Goal: Task Accomplishment & Management: Manage account settings

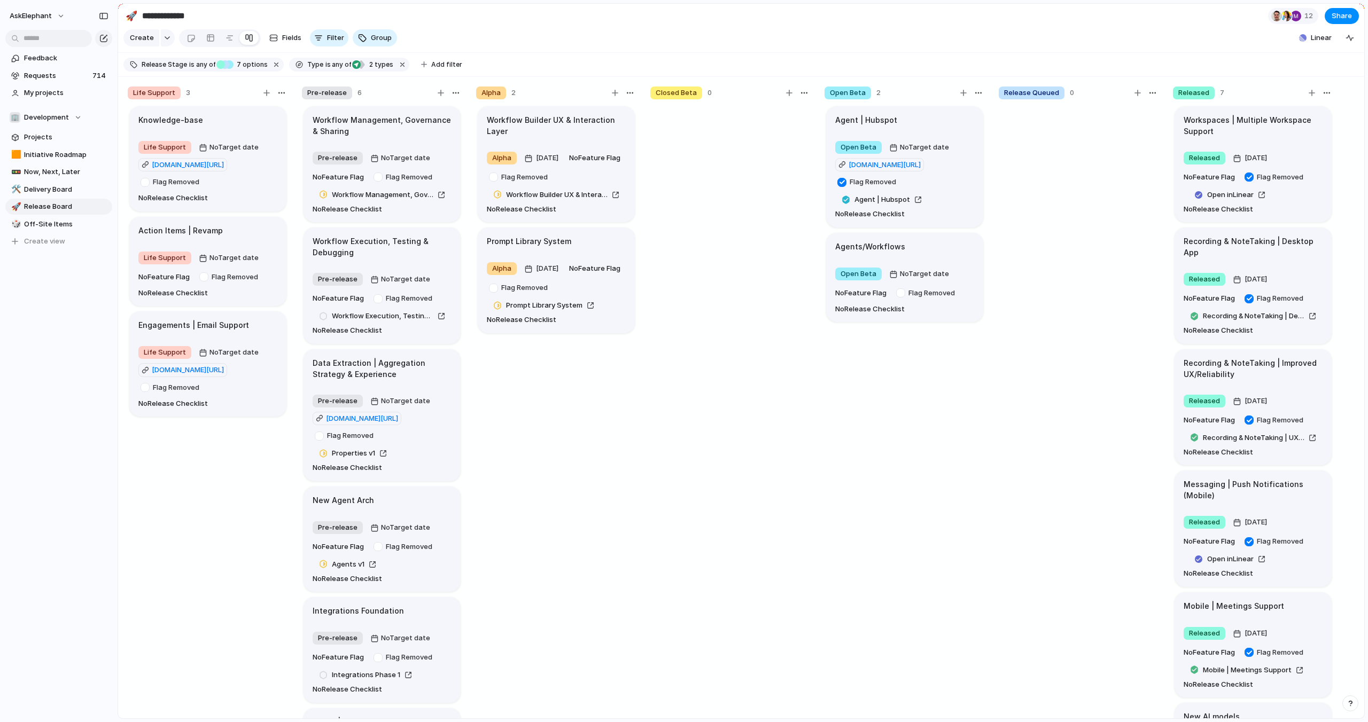
scroll to position [18, 0]
click at [54, 75] on span "Requests" at bounding box center [56, 76] width 65 height 11
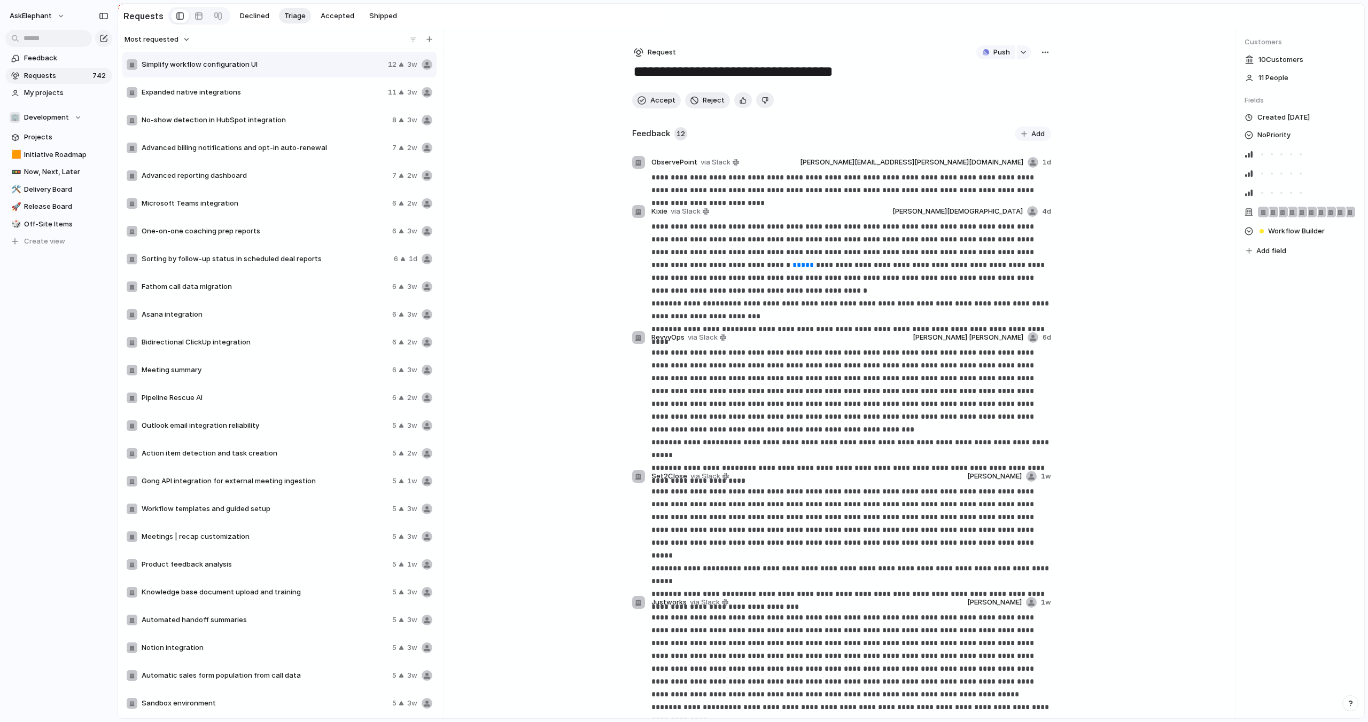
click at [1209, 371] on div "Most requested Simplify workflow configuration UI 12 3w Expanded native integra…" at bounding box center [741, 373] width 1246 height 690
click at [220, 89] on span "Expanded native integrations" at bounding box center [263, 92] width 242 height 11
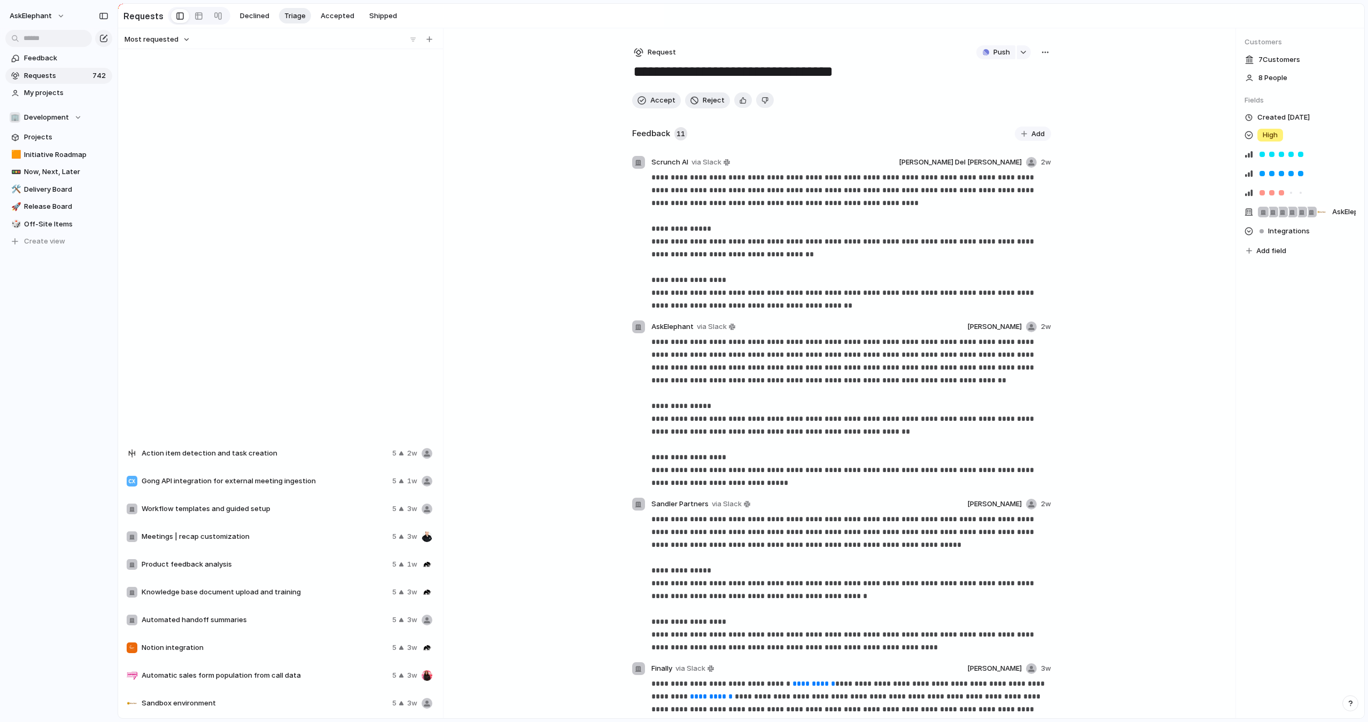
type textarea "**********"
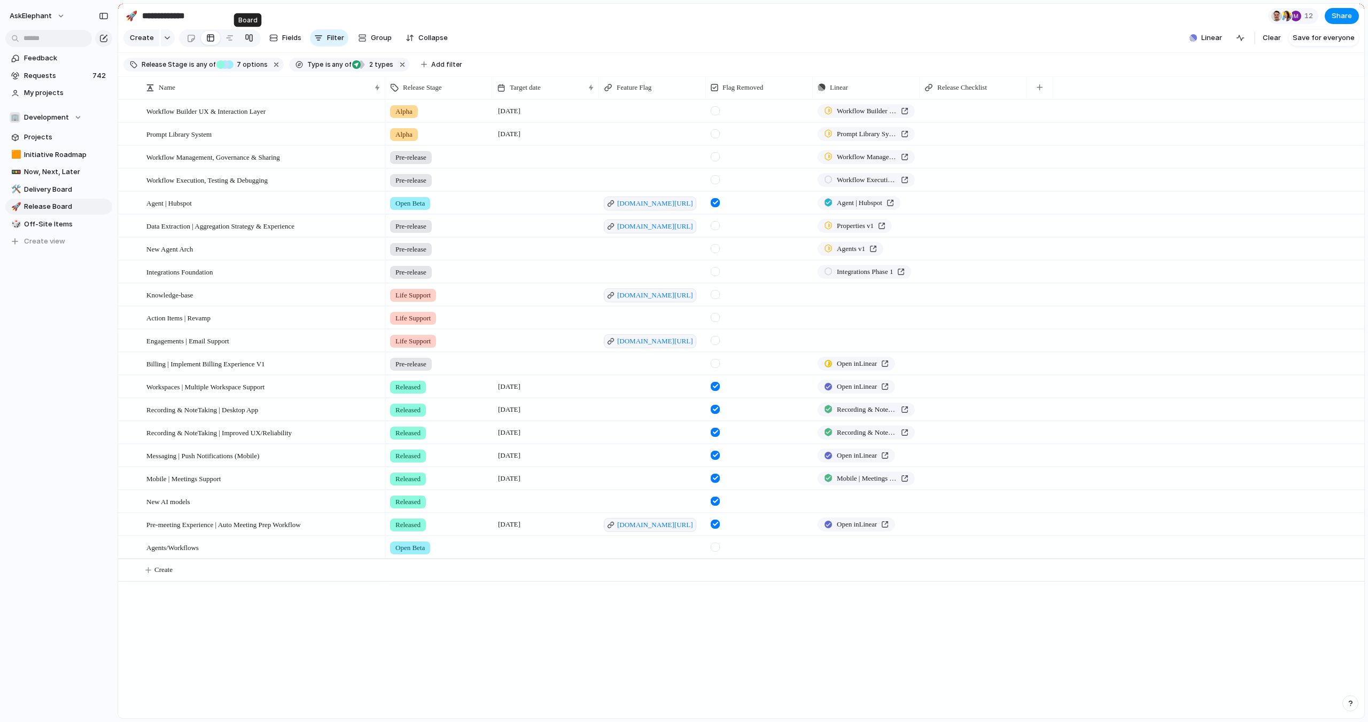
click at [245, 38] on div at bounding box center [249, 37] width 9 height 17
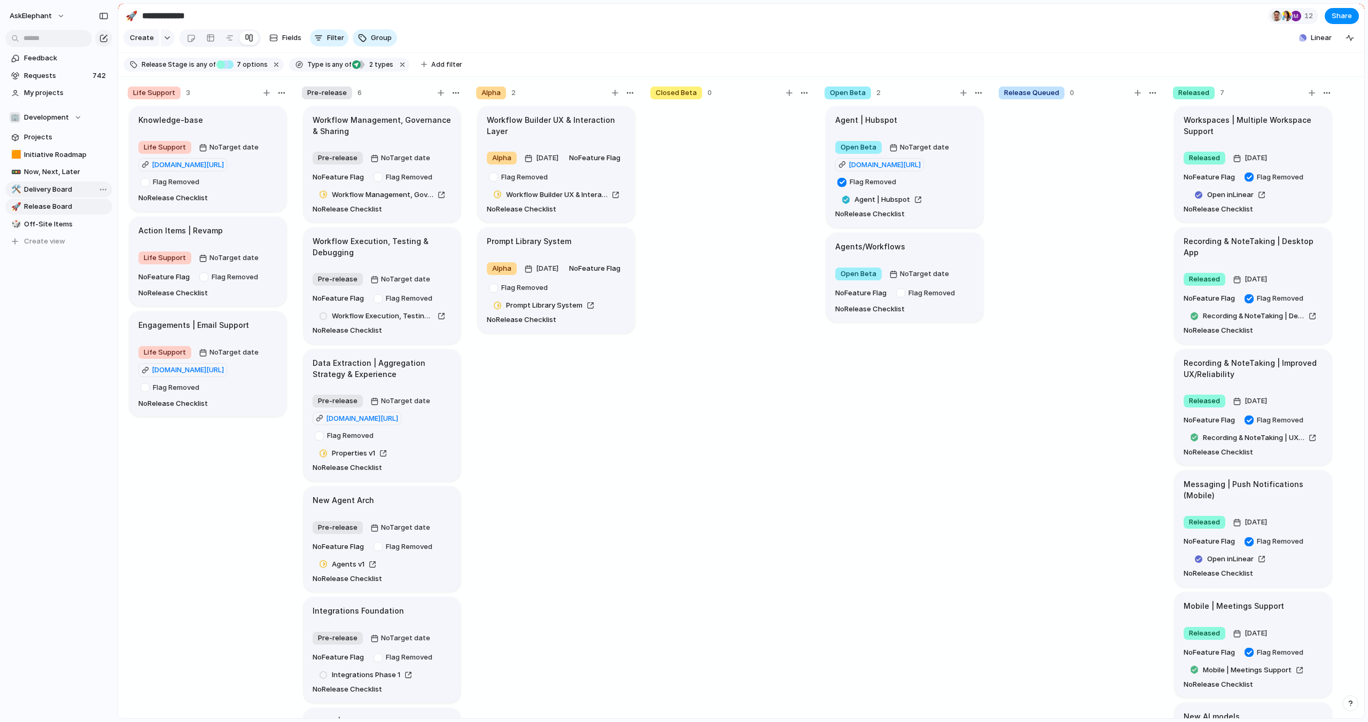
click at [47, 185] on span "Delivery Board" at bounding box center [66, 189] width 84 height 11
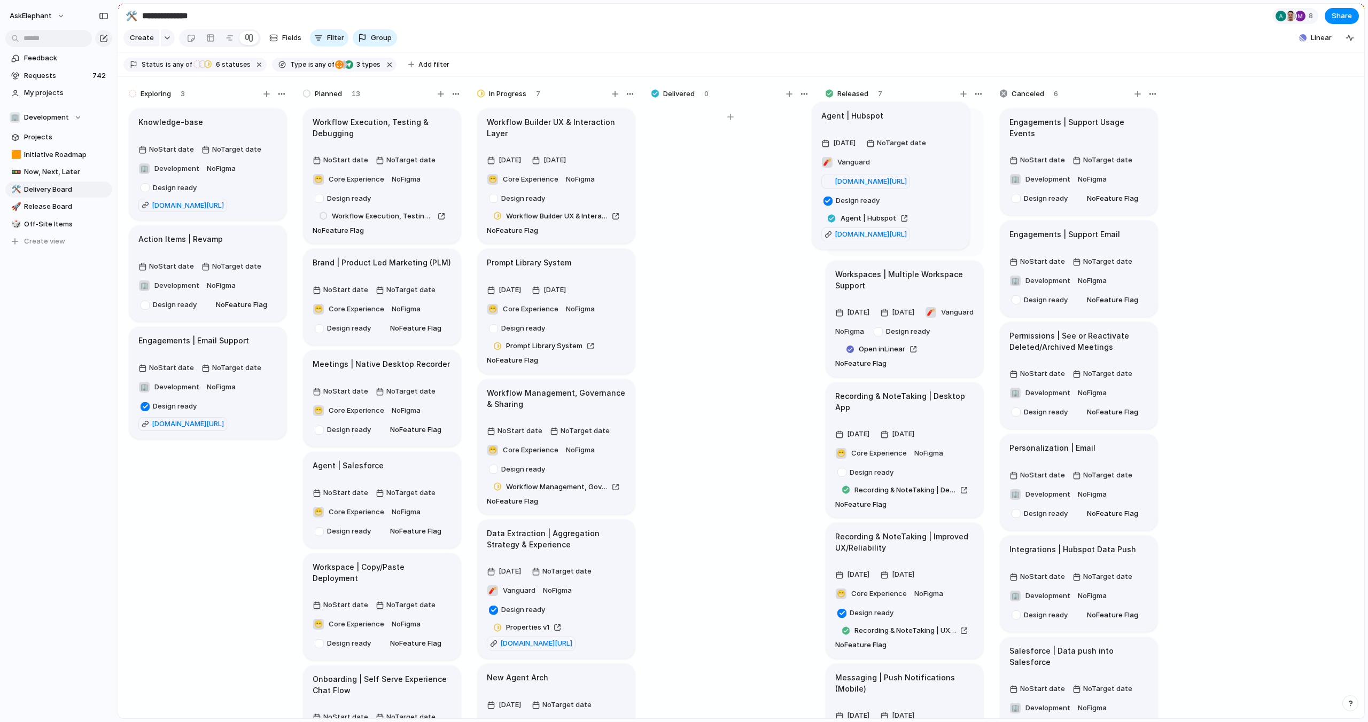
drag, startPoint x: 756, startPoint y: 130, endPoint x: 915, endPoint y: 124, distance: 159.9
click at [46, 207] on span "Release Board" at bounding box center [66, 206] width 84 height 11
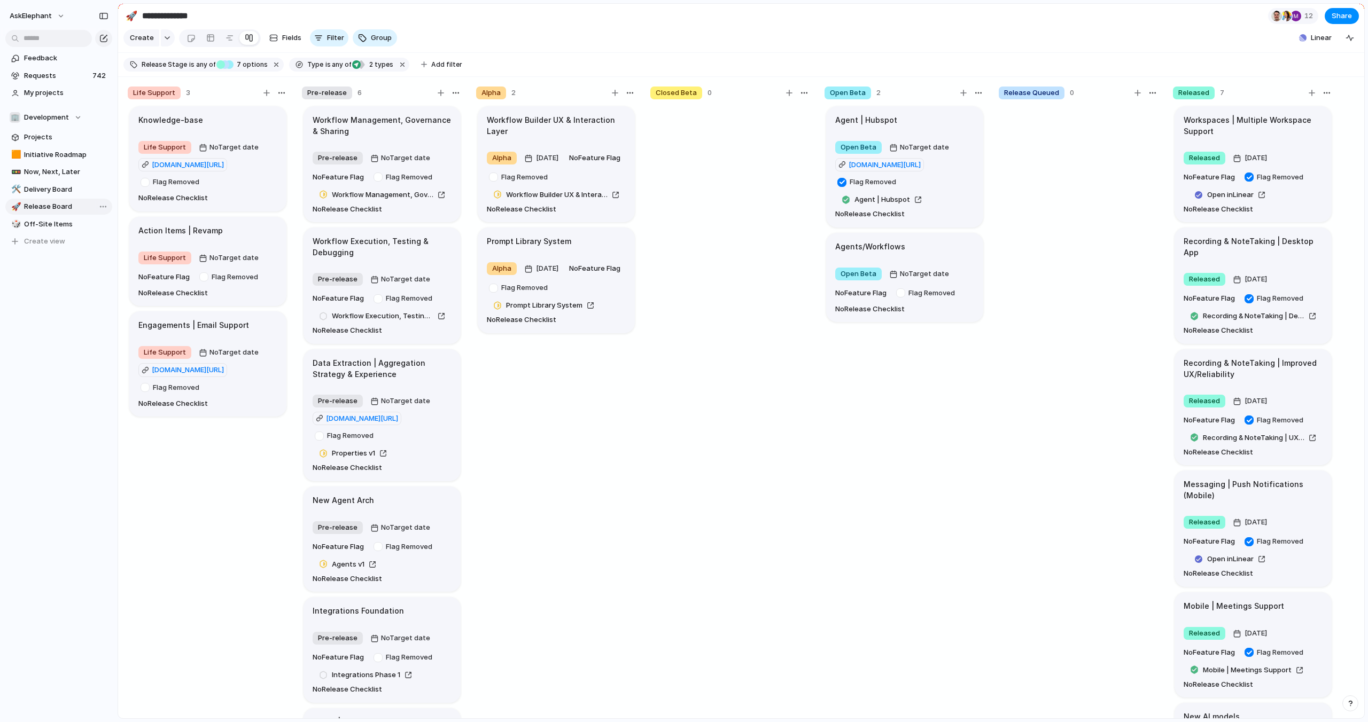
type input "**********"
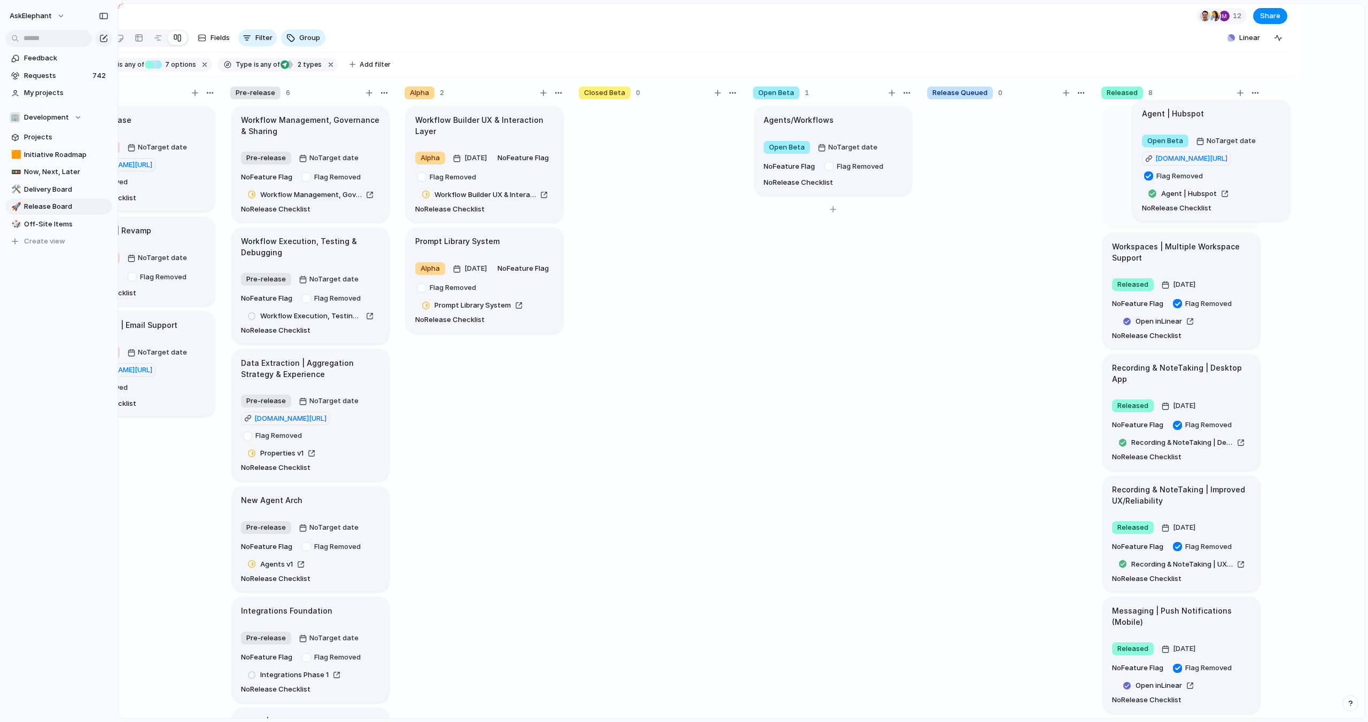
scroll to position [0, 104]
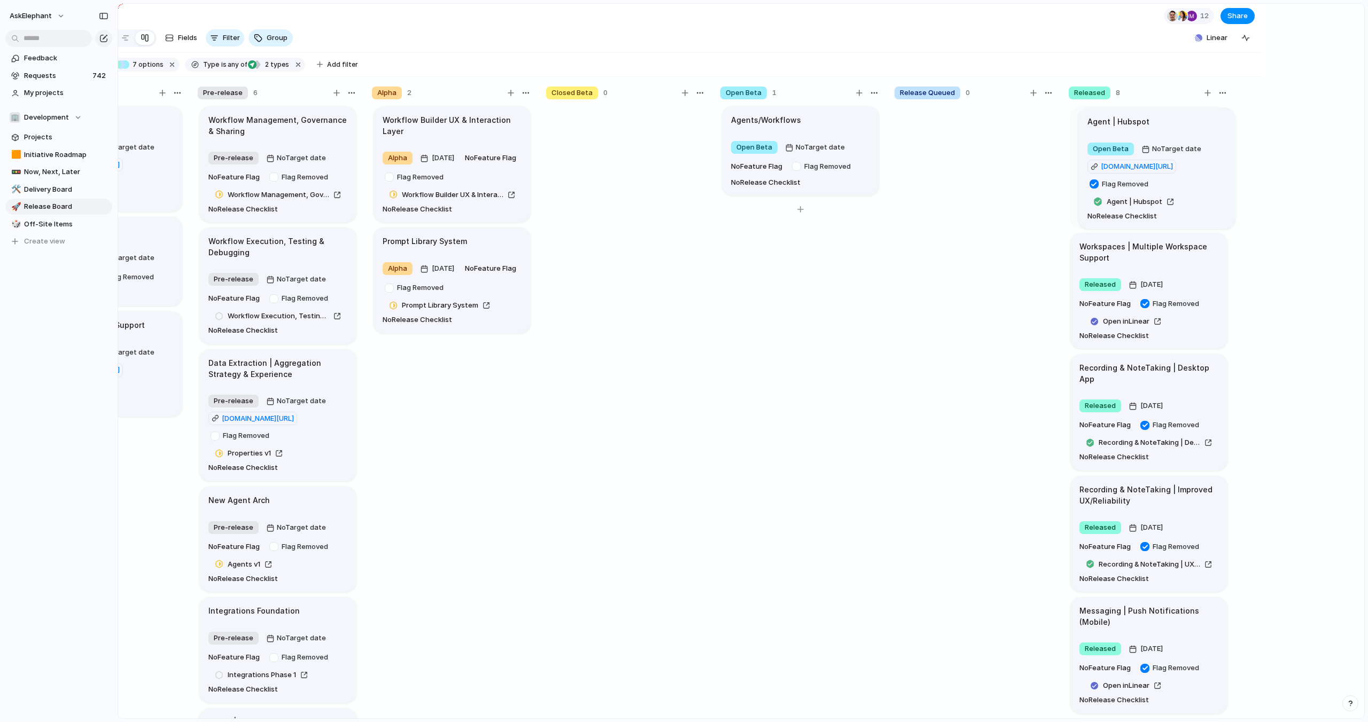
drag, startPoint x: 936, startPoint y: 129, endPoint x: 1154, endPoint y: 122, distance: 218.7
click at [827, 120] on div "Agents/Workflows" at bounding box center [800, 120] width 139 height 12
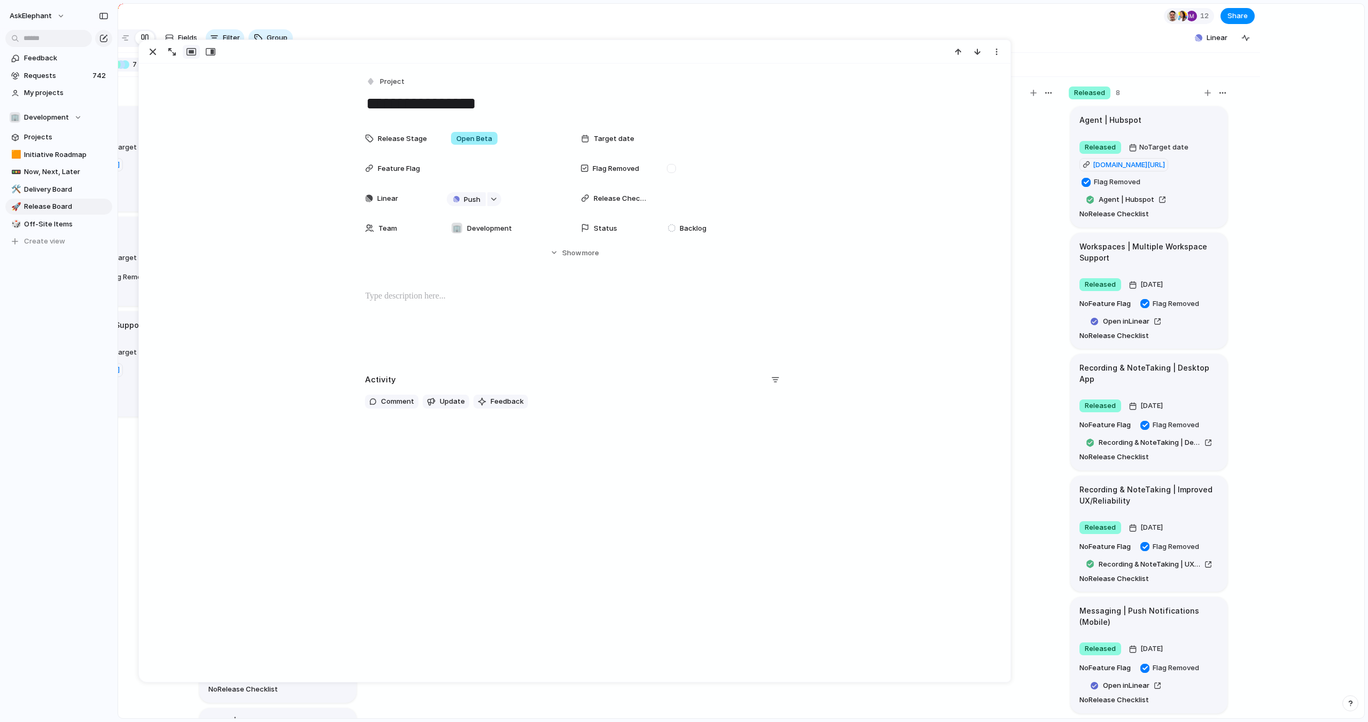
click at [1040, 30] on section "Create Fields Filter Group Zoom Linear Clear Save for everyone" at bounding box center [637, 40] width 1246 height 26
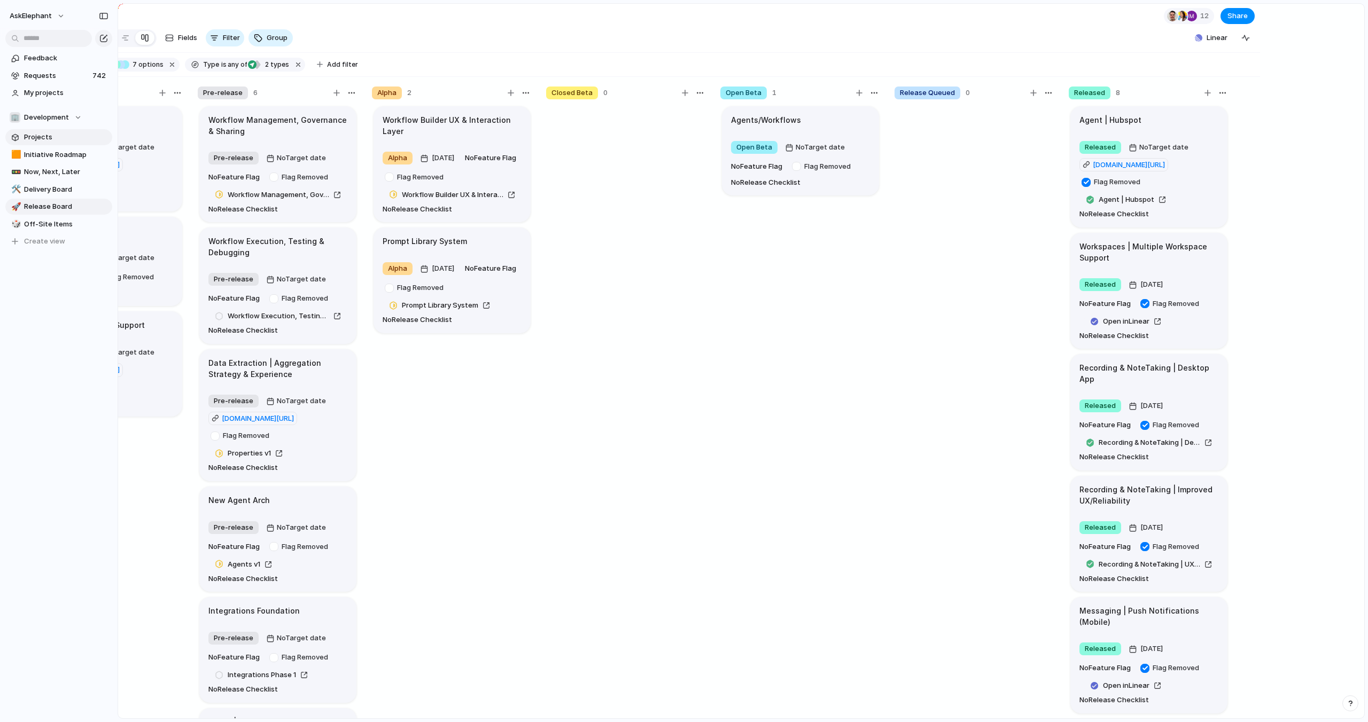
click at [44, 136] on span "Projects" at bounding box center [66, 137] width 84 height 11
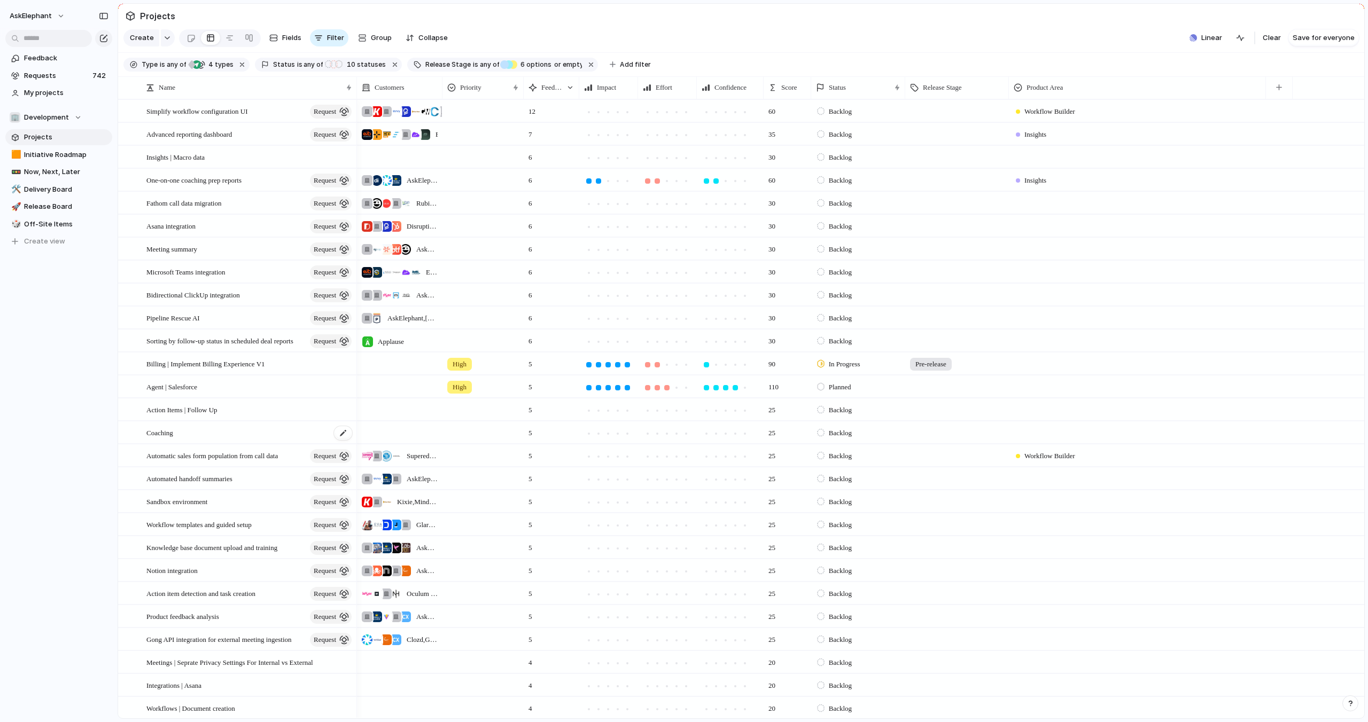
click at [216, 434] on div "Coaching" at bounding box center [249, 433] width 207 height 22
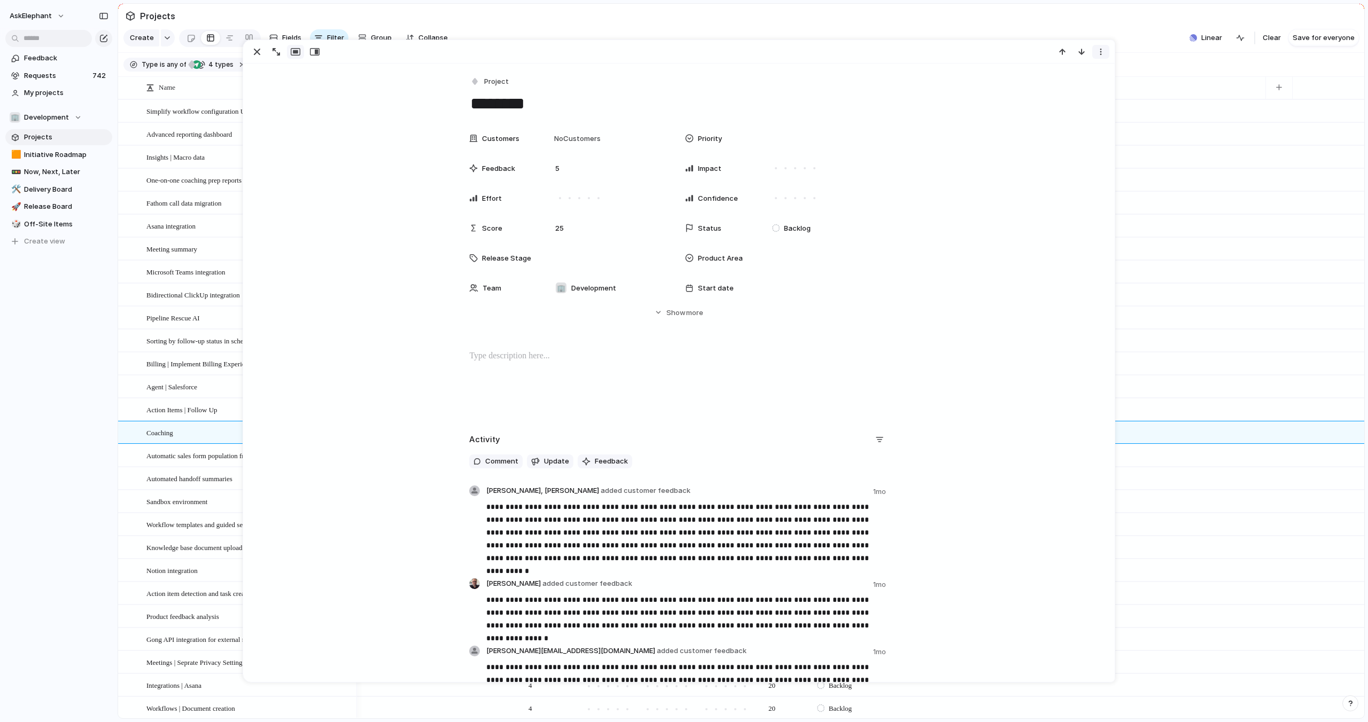
click at [1101, 51] on div "button" at bounding box center [1101, 52] width 9 height 9
click at [1069, 76] on span "Mark as duplicate" at bounding box center [1074, 74] width 60 height 11
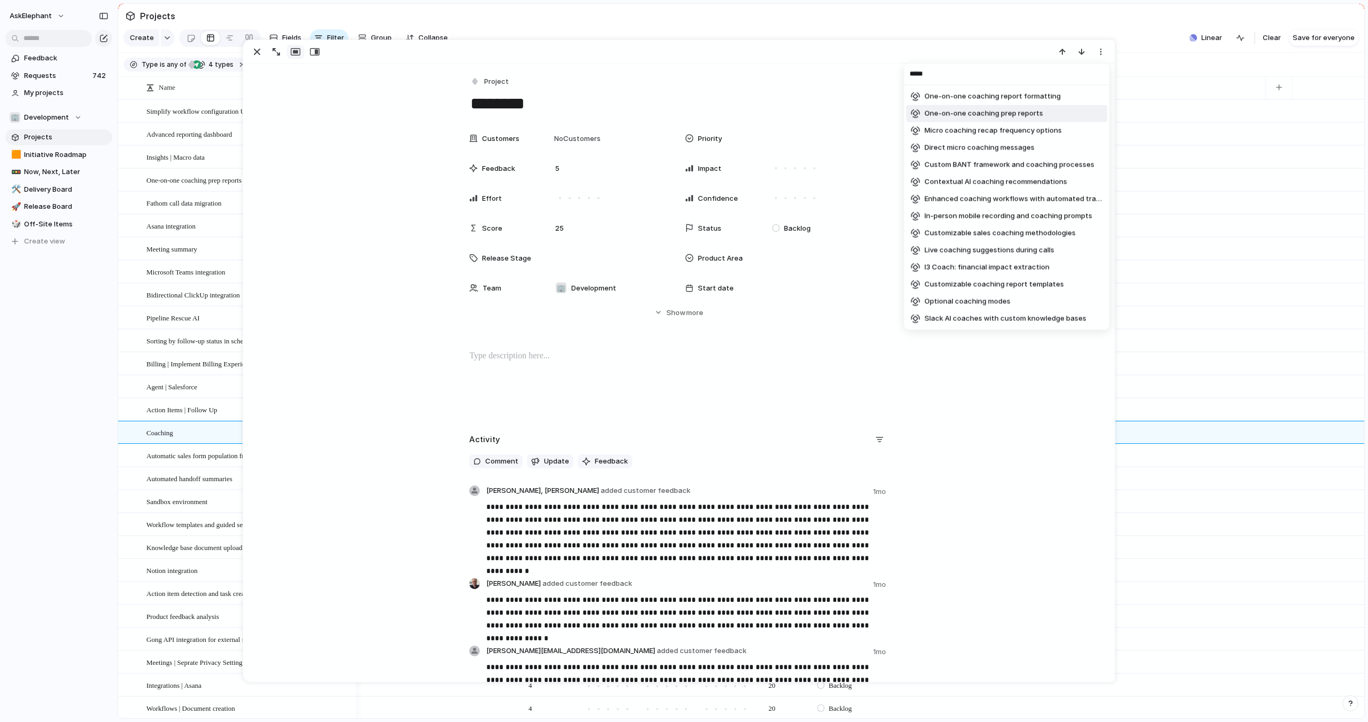
type input "*****"
click at [1030, 112] on span "One-on-one coaching prep reports" at bounding box center [983, 113] width 119 height 11
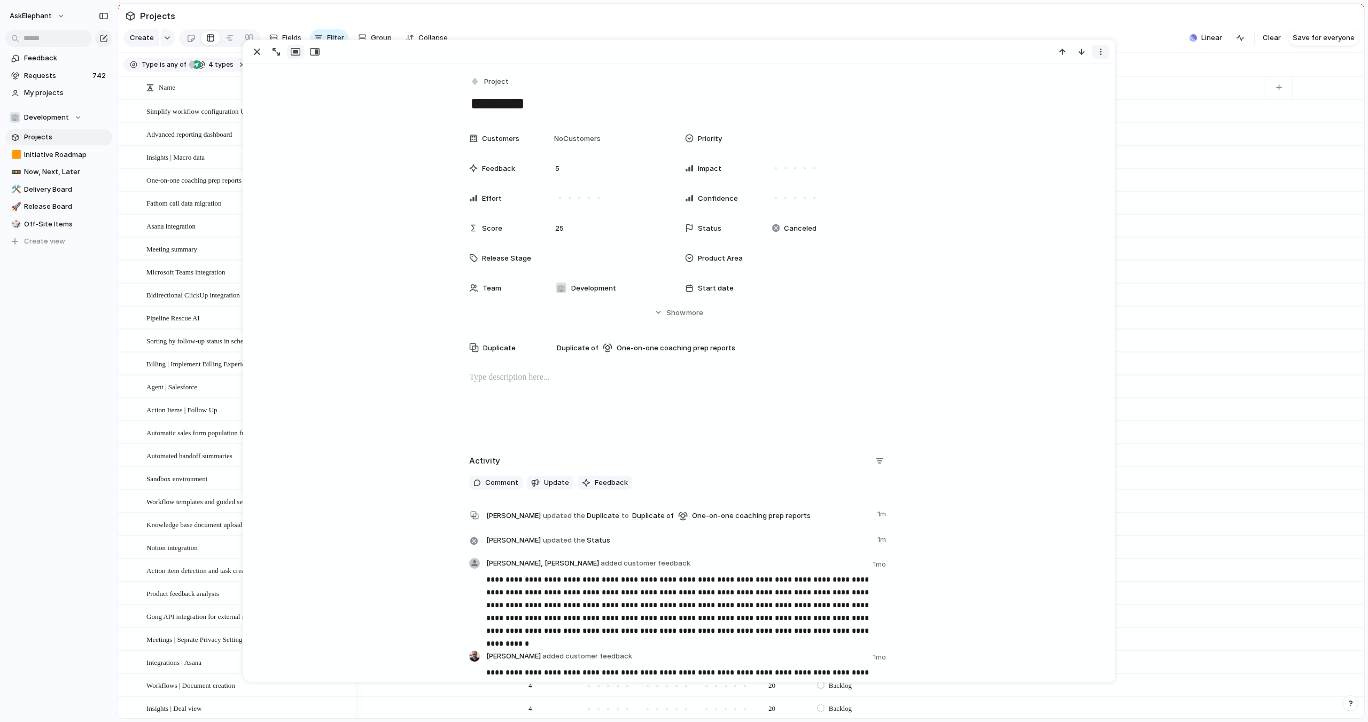
click at [1102, 55] on div "button" at bounding box center [1101, 52] width 9 height 9
click at [1134, 45] on div "Mark as duplicate Delete" at bounding box center [684, 361] width 1368 height 722
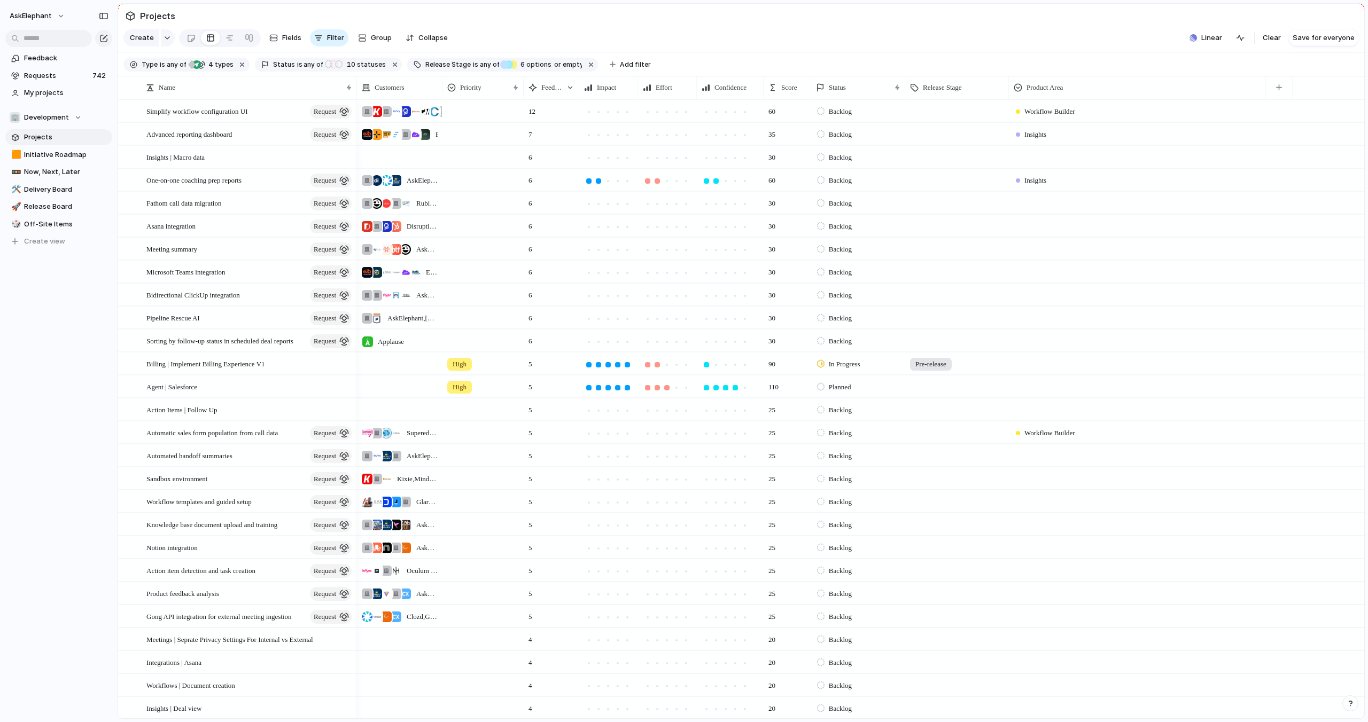
drag, startPoint x: 940, startPoint y: 7, endPoint x: 1092, endPoint y: 35, distance: 154.8
click at [940, 7] on section "Projects" at bounding box center [741, 16] width 1246 height 24
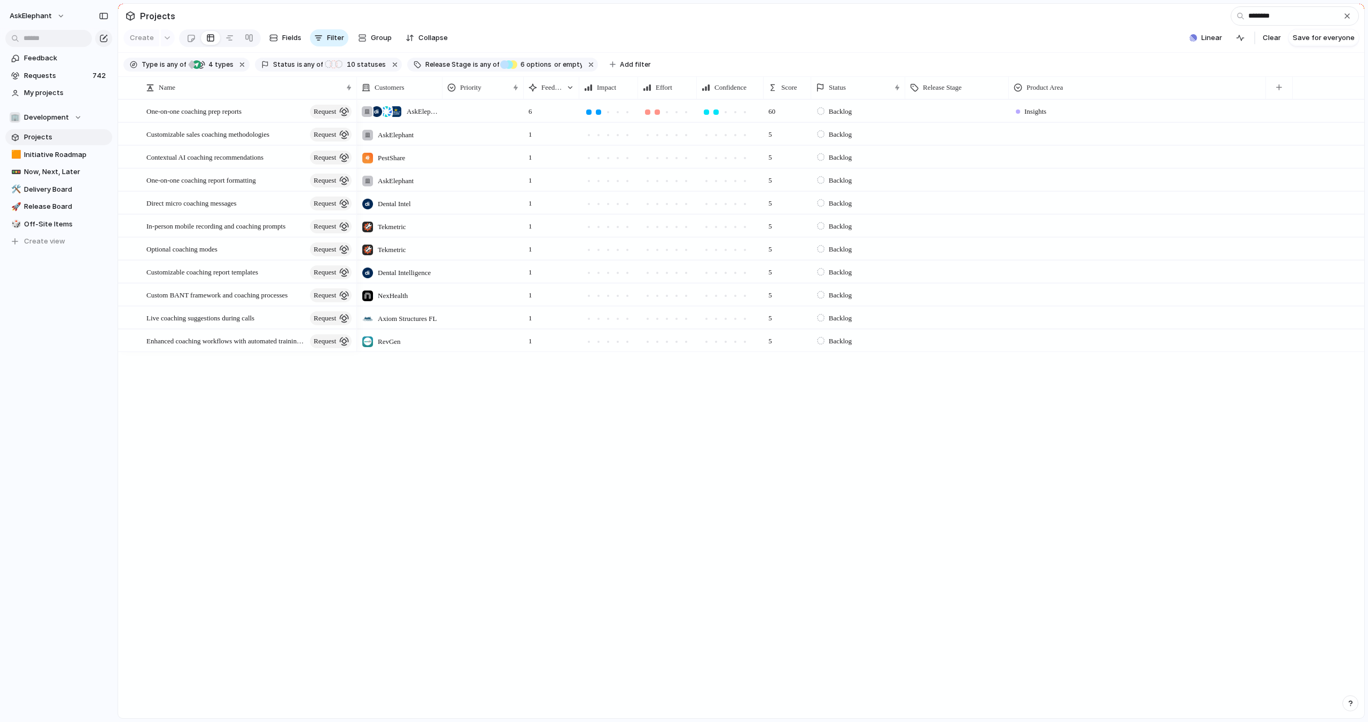
type input "********"
click at [47, 170] on span "Now, Next, Later" at bounding box center [66, 172] width 84 height 11
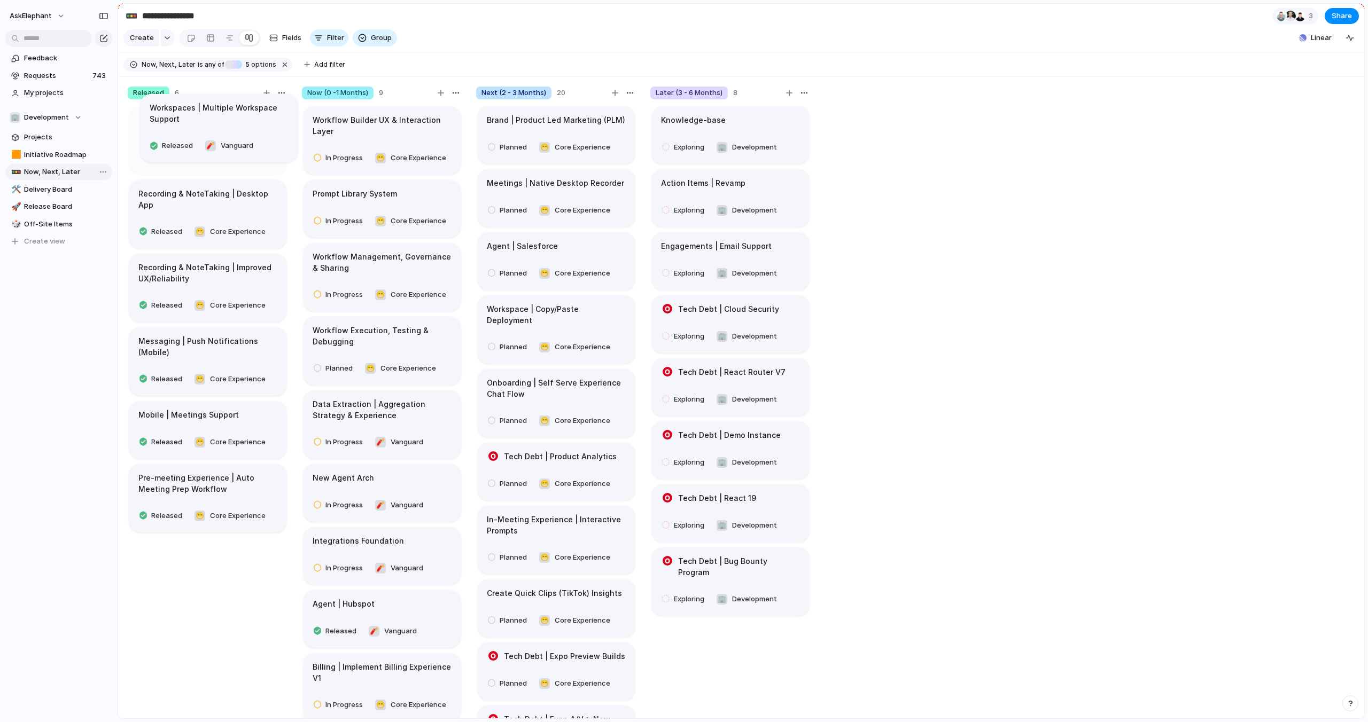
drag, startPoint x: 558, startPoint y: 193, endPoint x: 210, endPoint y: 123, distance: 354.9
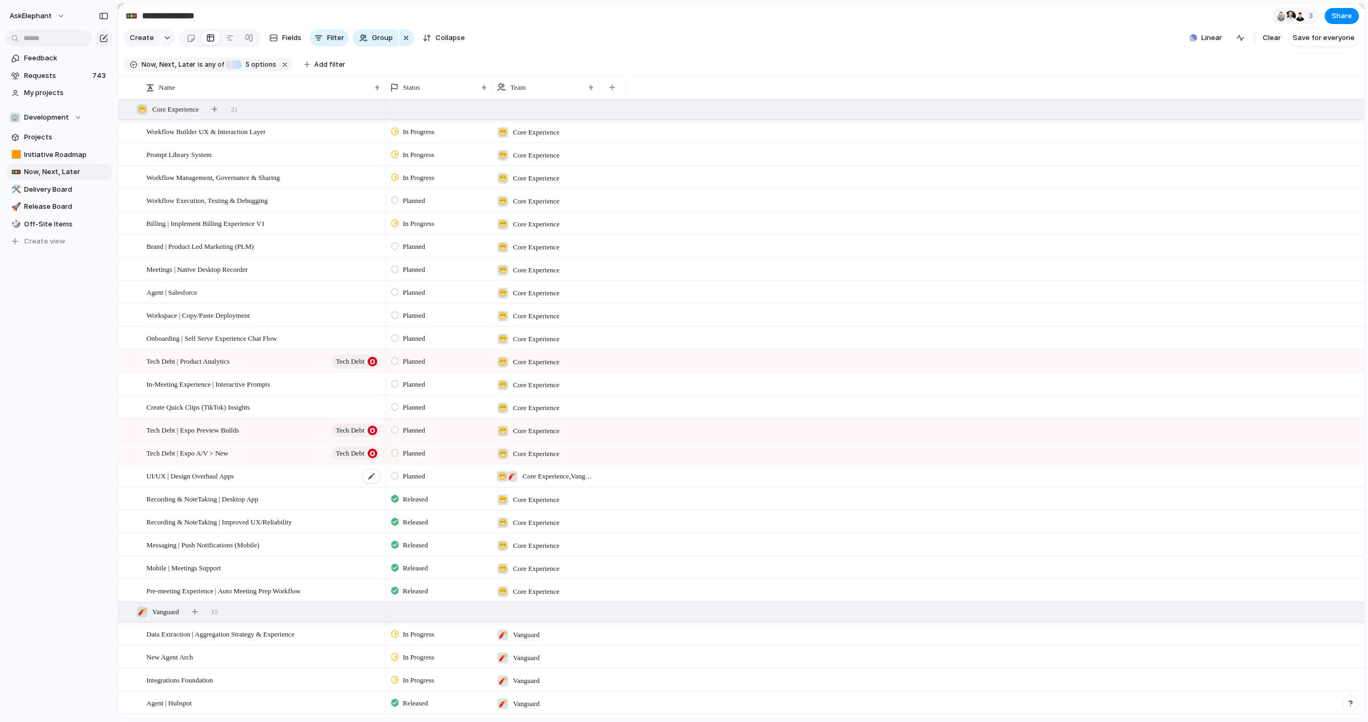
click at [224, 478] on span "UI/UX | Design Overhaul Apps" at bounding box center [190, 476] width 88 height 12
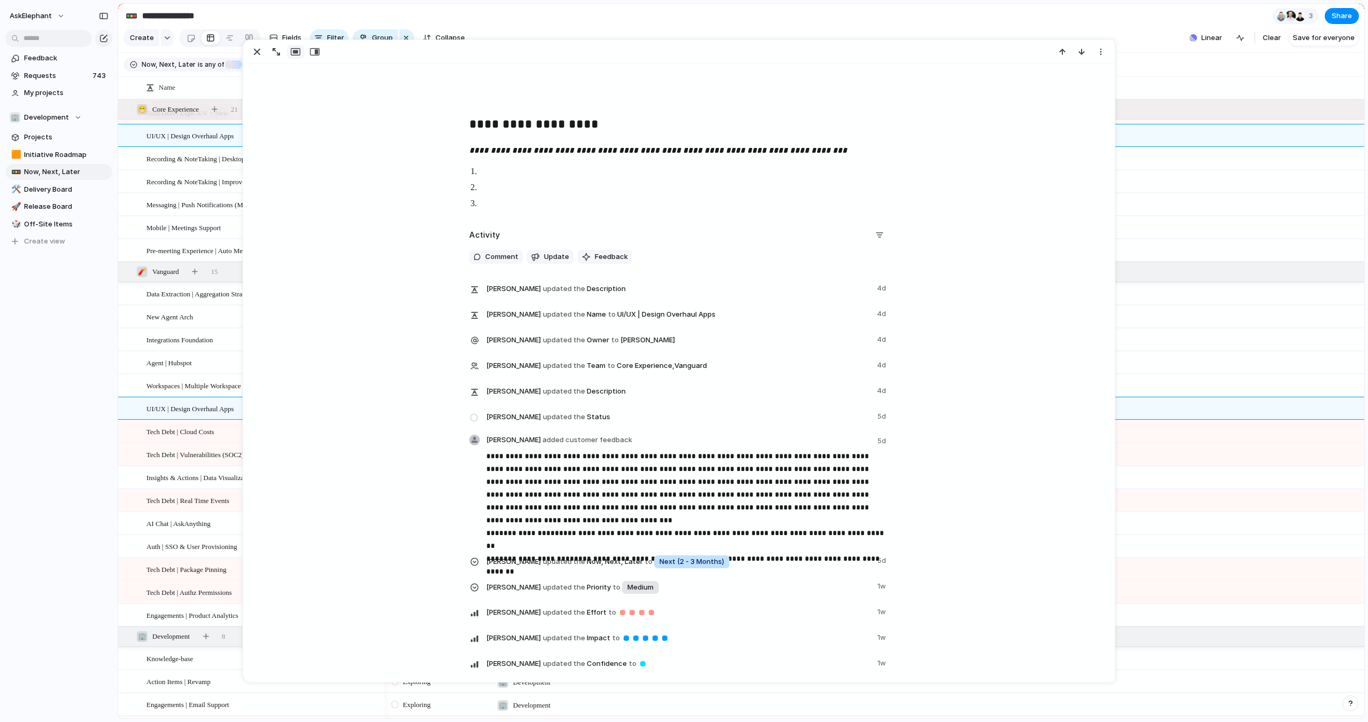
scroll to position [1816, 0]
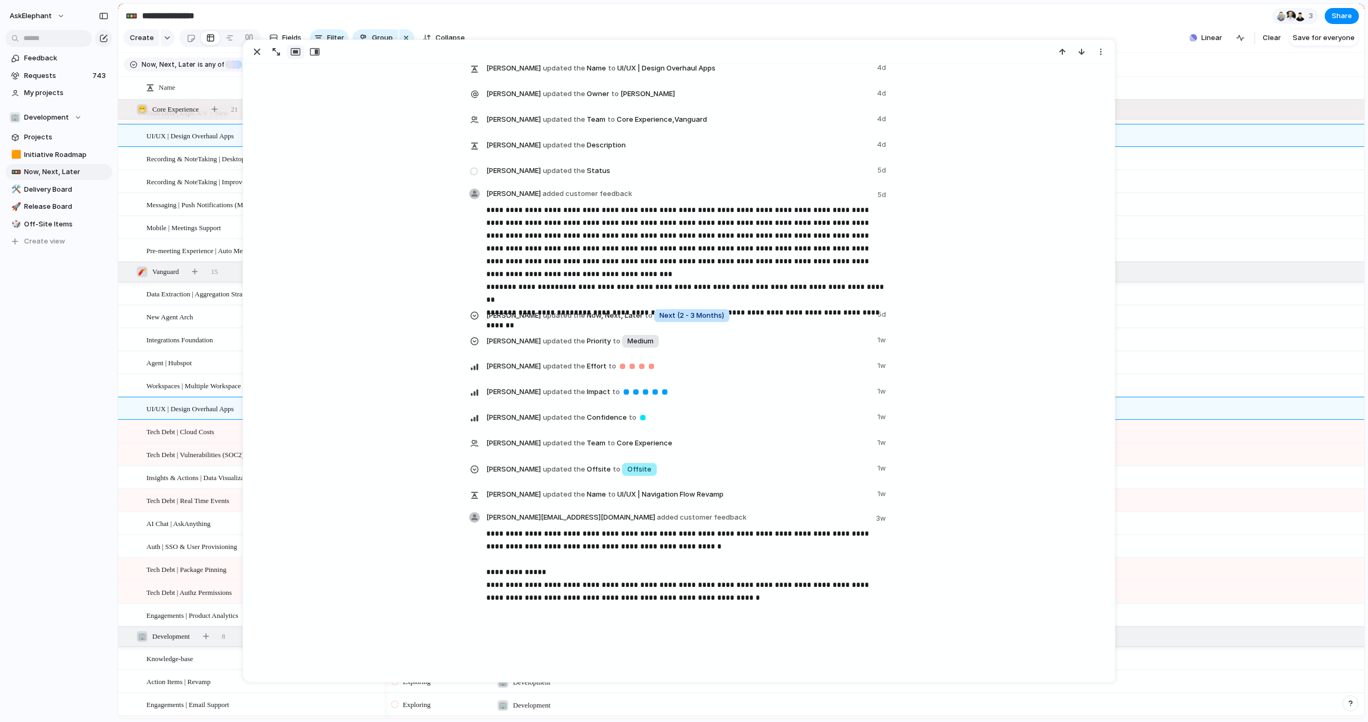
click at [865, 24] on section "**********" at bounding box center [741, 16] width 1246 height 24
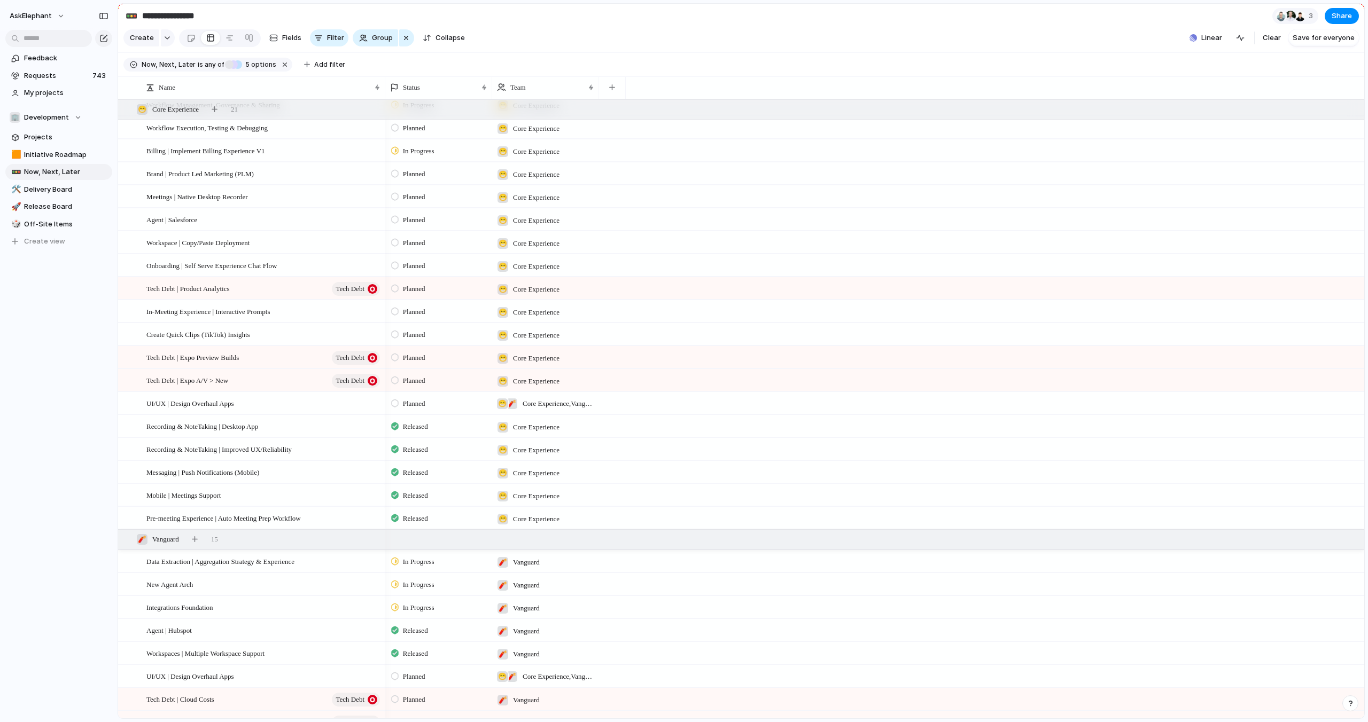
scroll to position [71, 0]
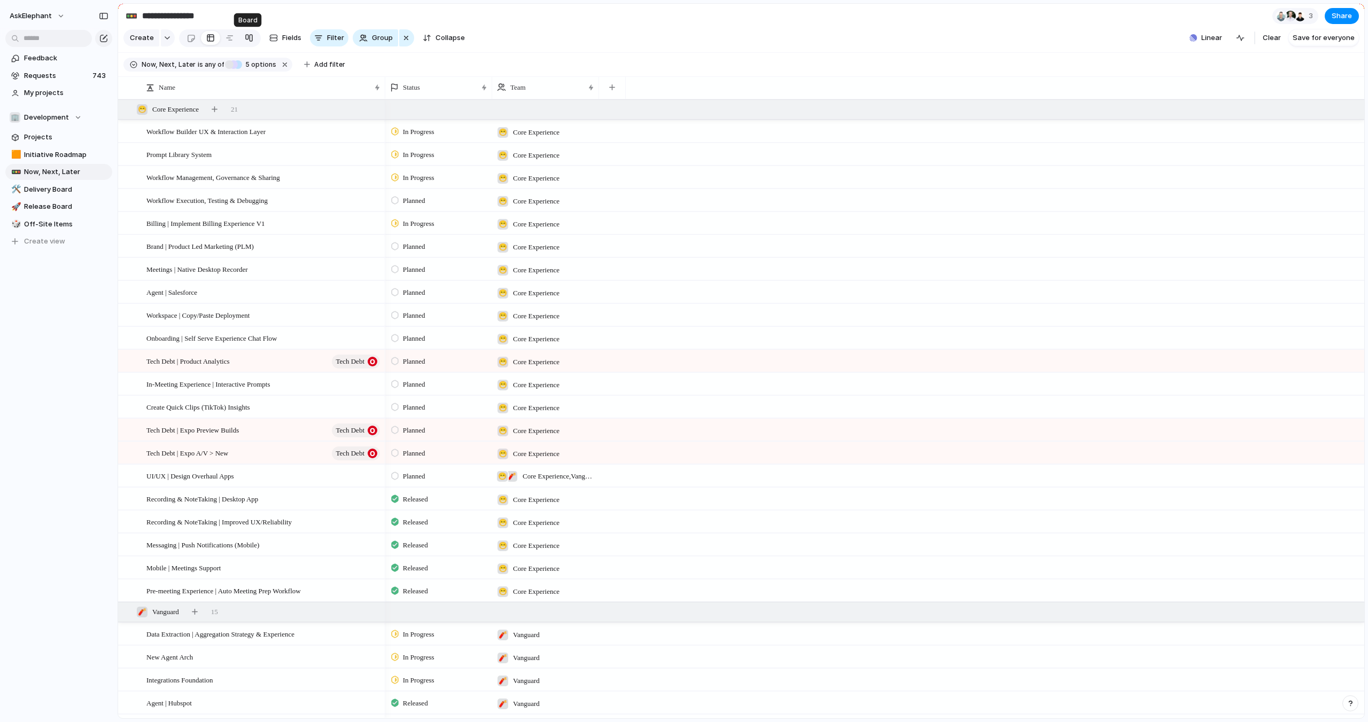
click at [250, 37] on div at bounding box center [249, 37] width 9 height 17
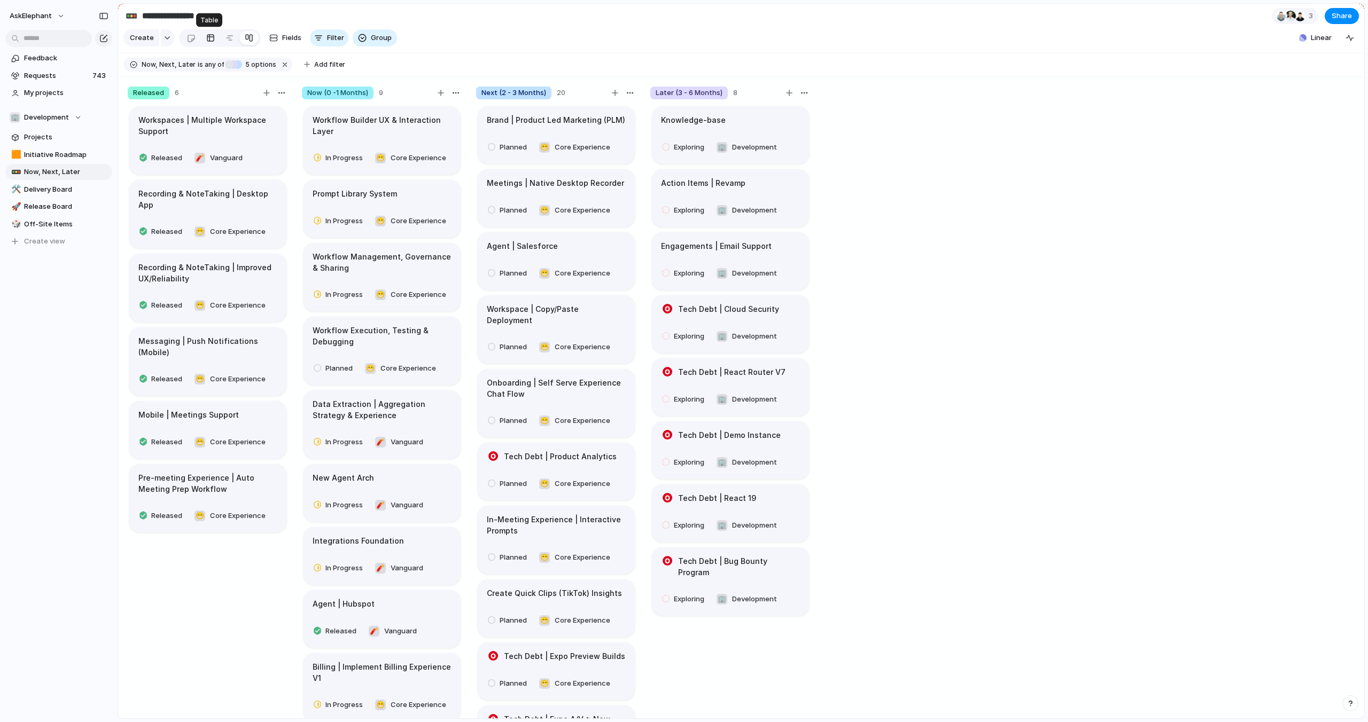
click at [214, 38] on link at bounding box center [210, 37] width 19 height 17
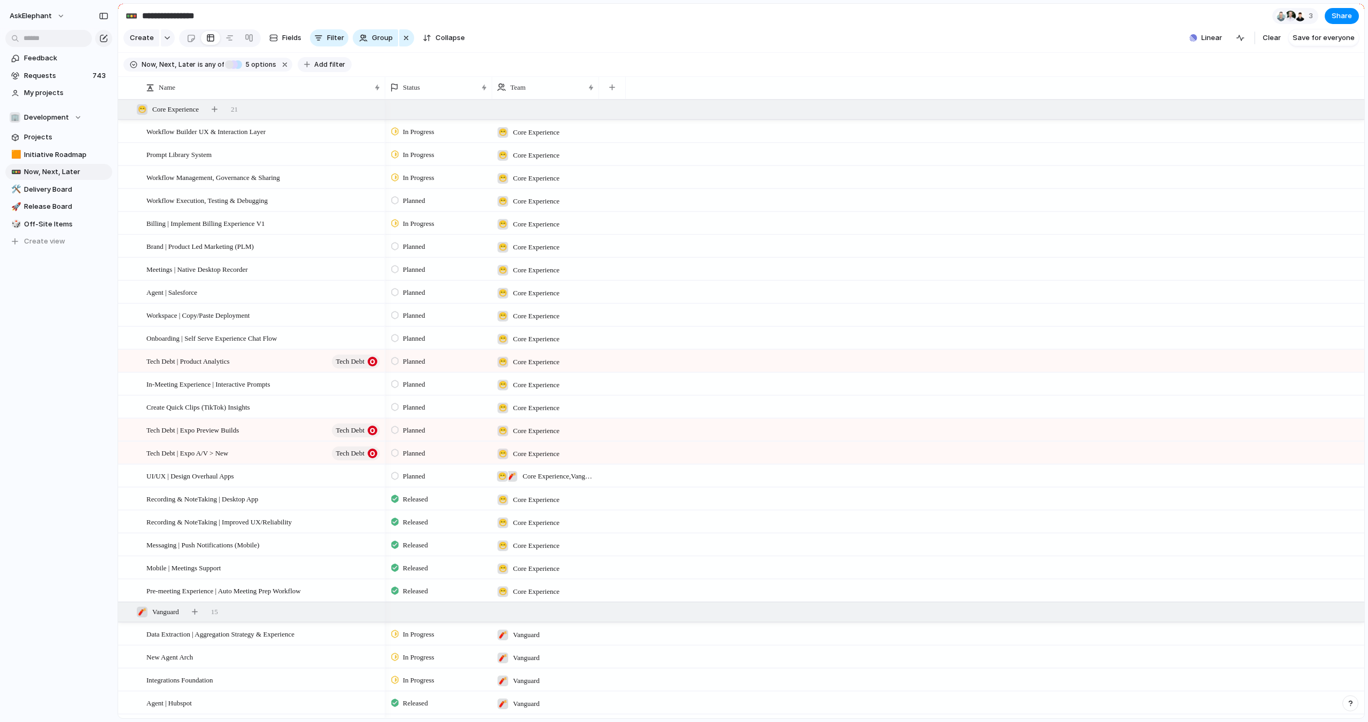
click at [304, 64] on div "button" at bounding box center [307, 64] width 6 height 6
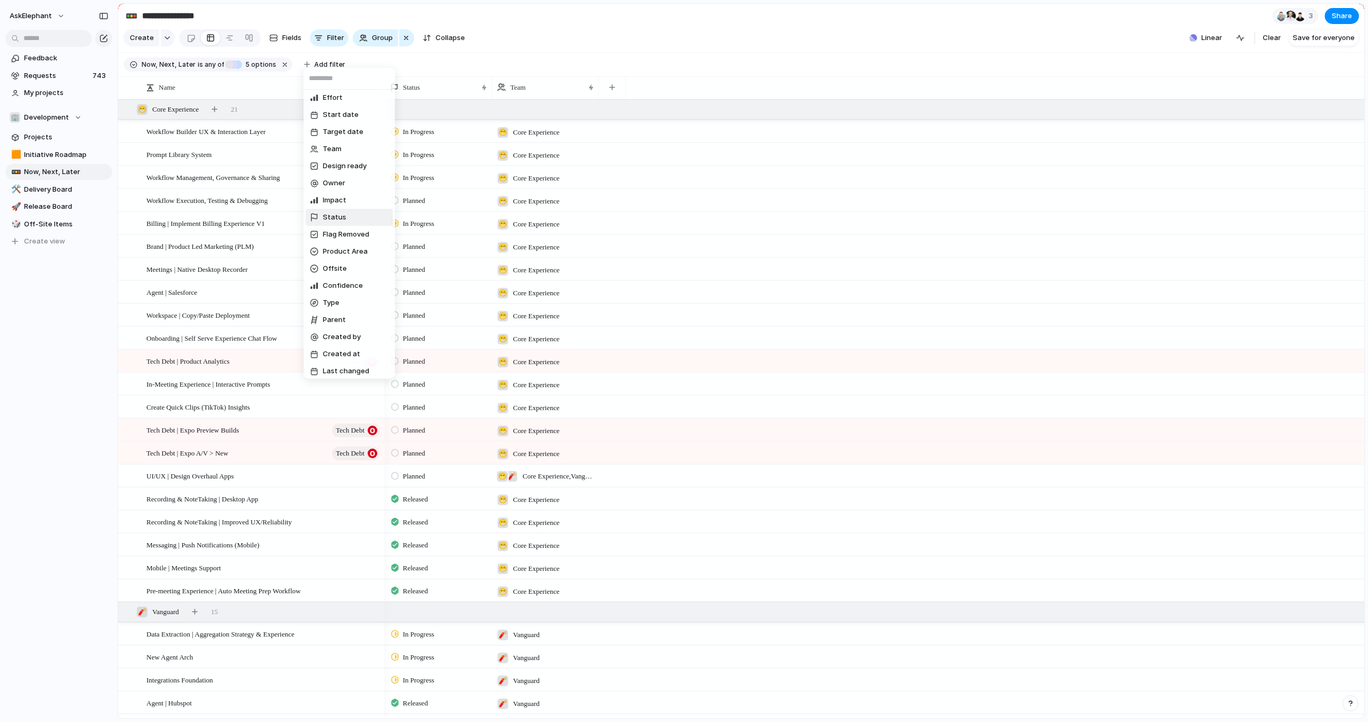
click at [343, 215] on span "Status" at bounding box center [335, 217] width 24 height 11
click at [317, 208] on div at bounding box center [314, 210] width 9 height 9
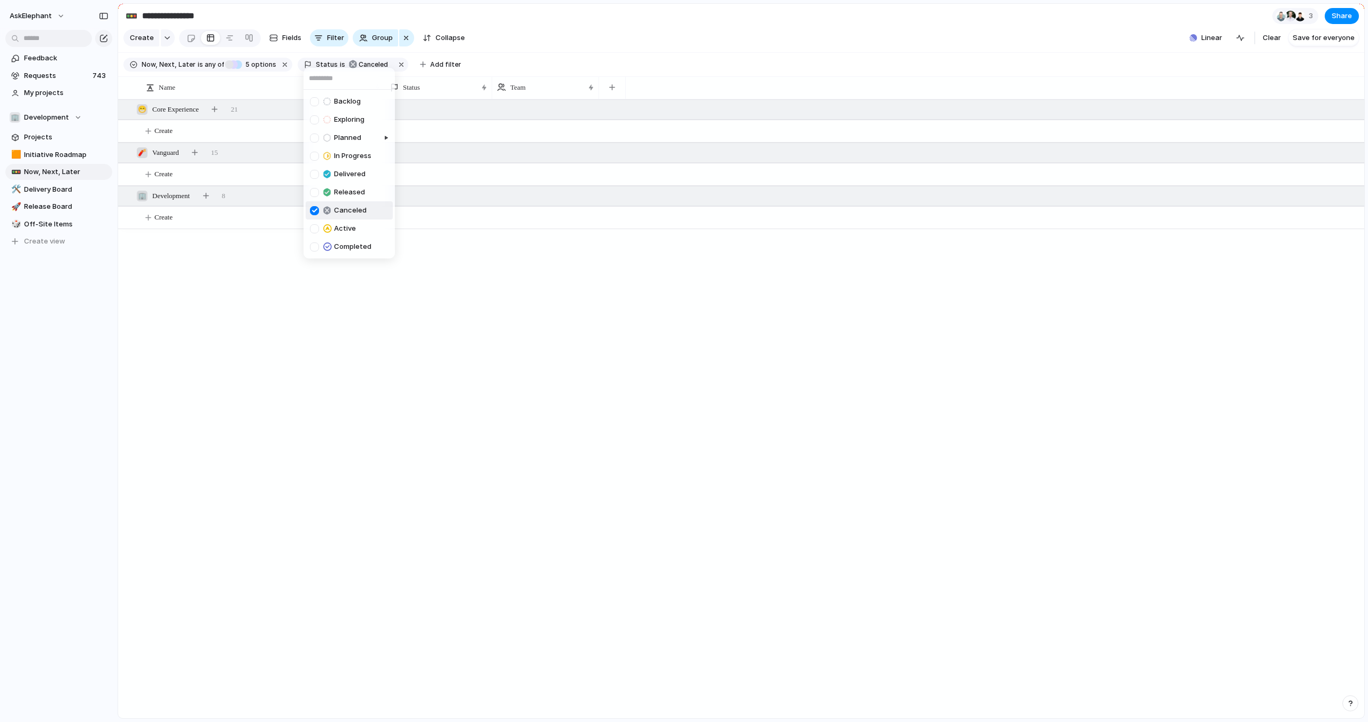
click at [317, 212] on div at bounding box center [314, 210] width 9 height 9
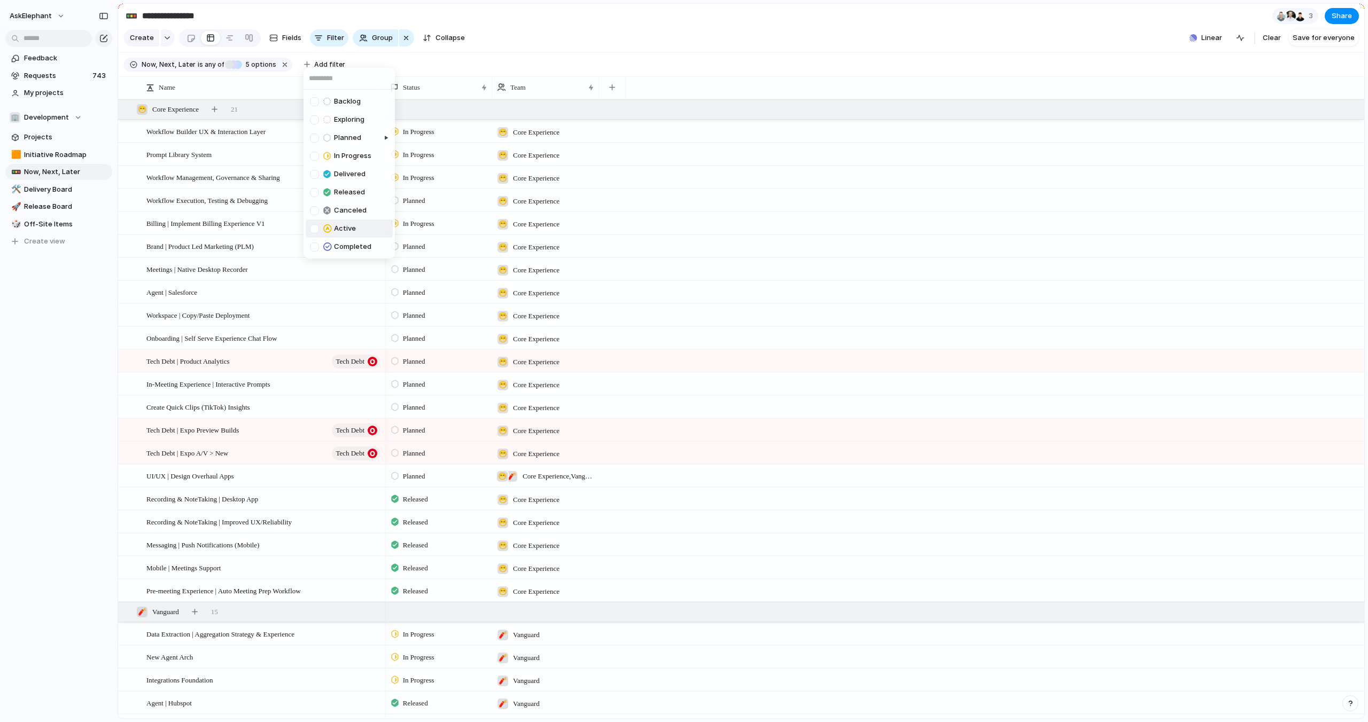
click at [313, 229] on div at bounding box center [314, 228] width 9 height 9
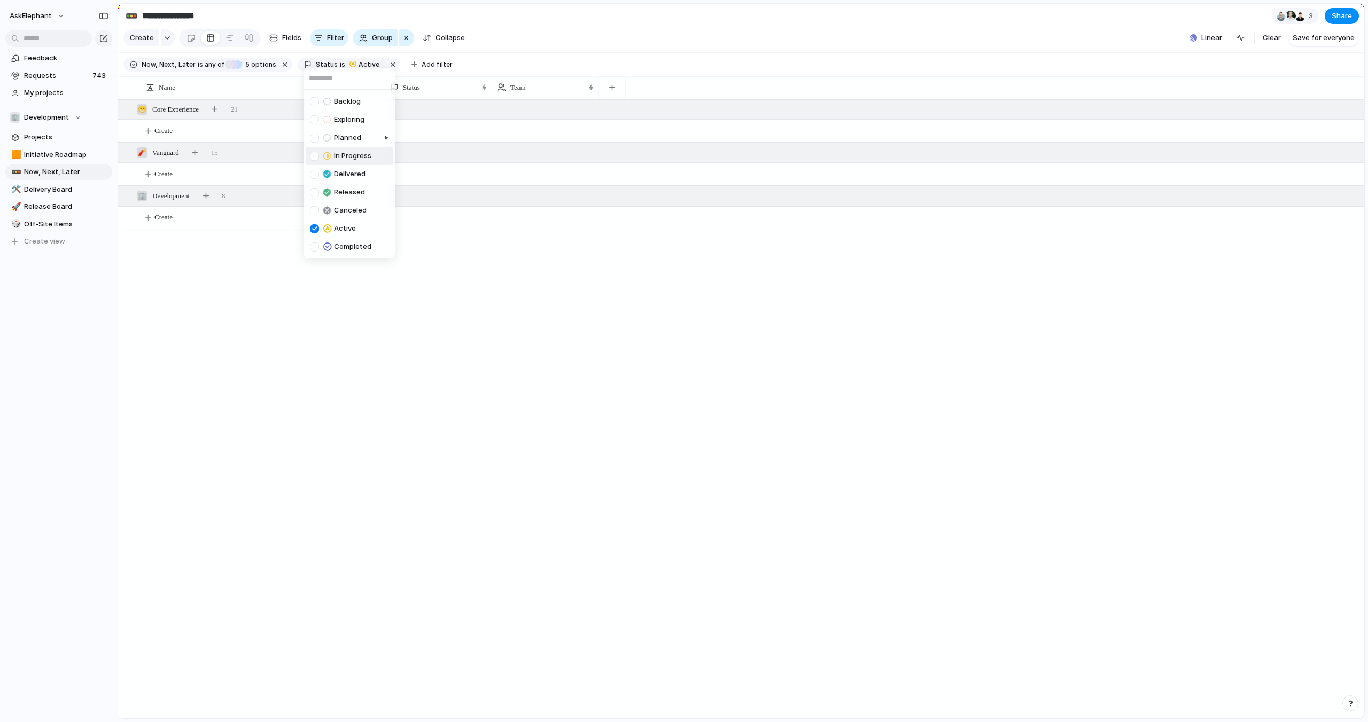
drag, startPoint x: 316, startPoint y: 160, endPoint x: 318, endPoint y: 151, distance: 9.8
click at [317, 159] on div at bounding box center [314, 156] width 9 height 9
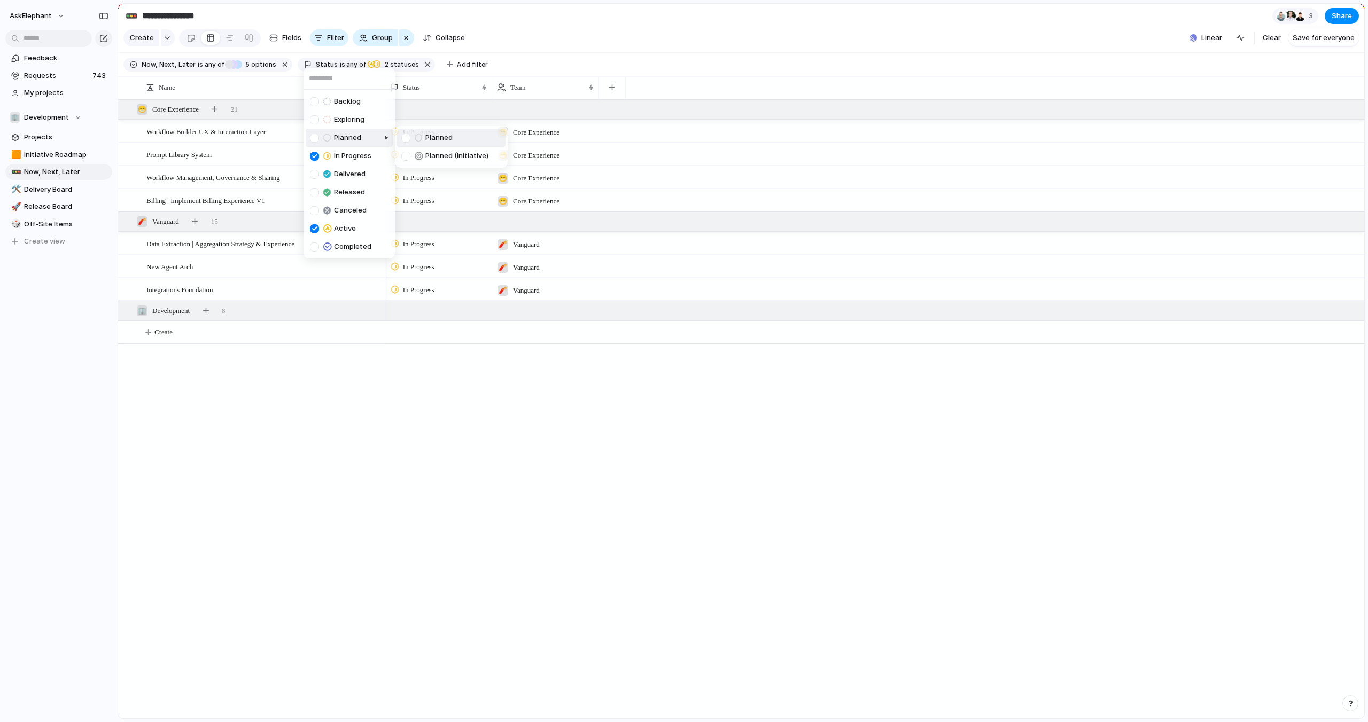
click at [315, 137] on div at bounding box center [314, 138] width 9 height 9
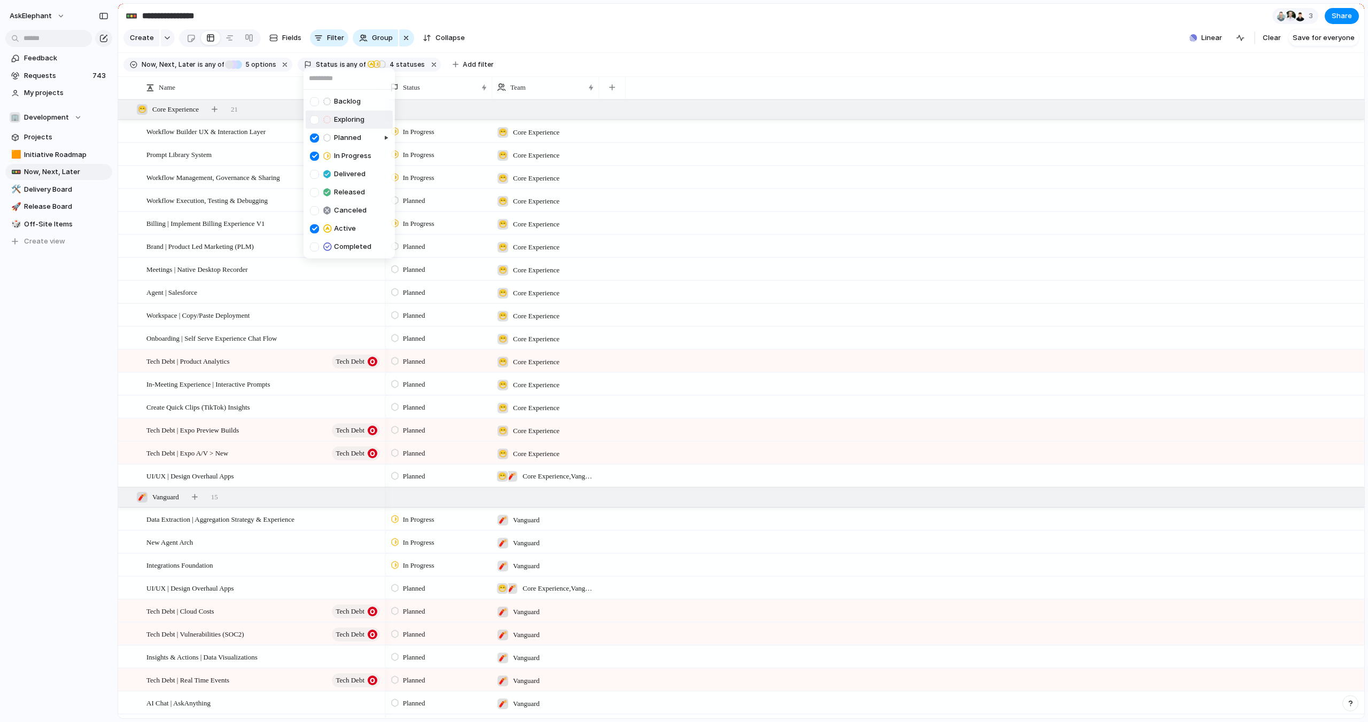
click at [310, 122] on div at bounding box center [314, 119] width 9 height 9
click at [693, 57] on div "Backlog Exploring Planned In Progress Delivered Released Canceled Active Comple…" at bounding box center [684, 361] width 1368 height 722
click at [1323, 39] on span "Save for everyone" at bounding box center [1324, 38] width 62 height 11
click at [245, 40] on div at bounding box center [249, 37] width 9 height 17
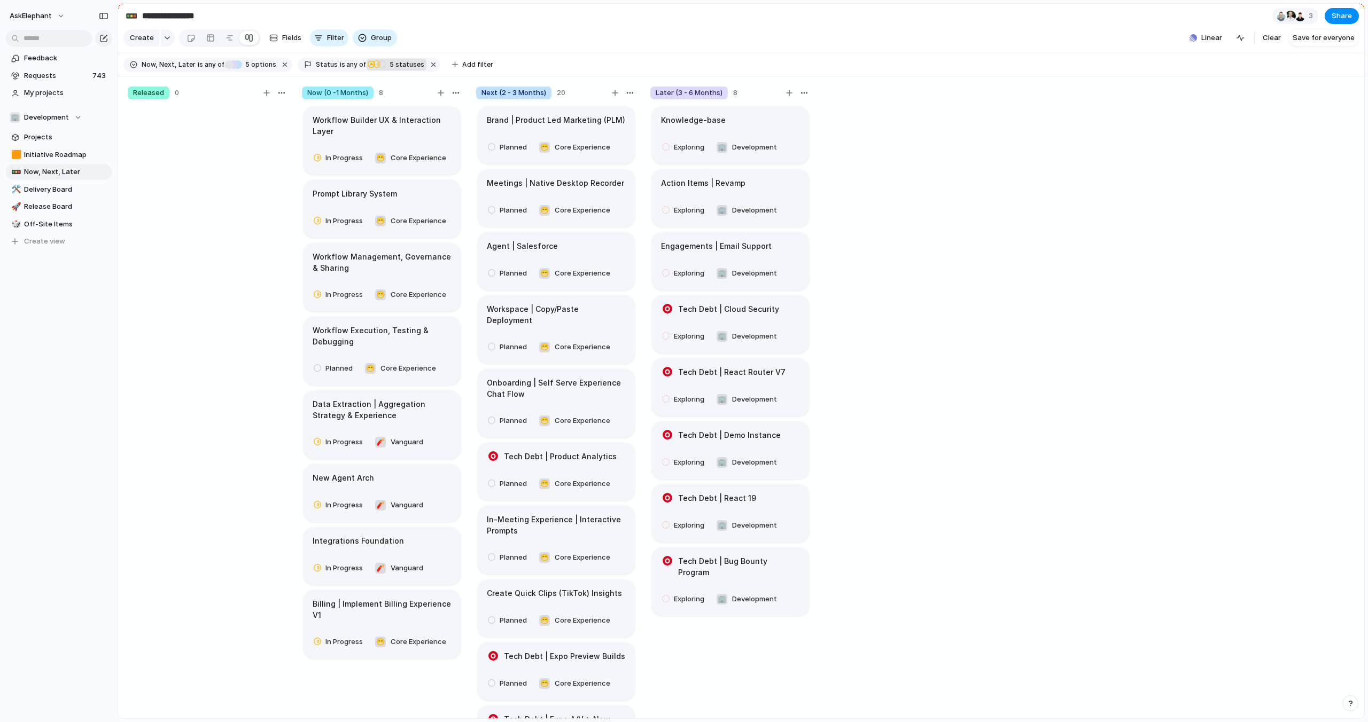
click at [368, 67] on div "button" at bounding box center [371, 64] width 7 height 10
click at [372, 199] on div at bounding box center [371, 195] width 9 height 9
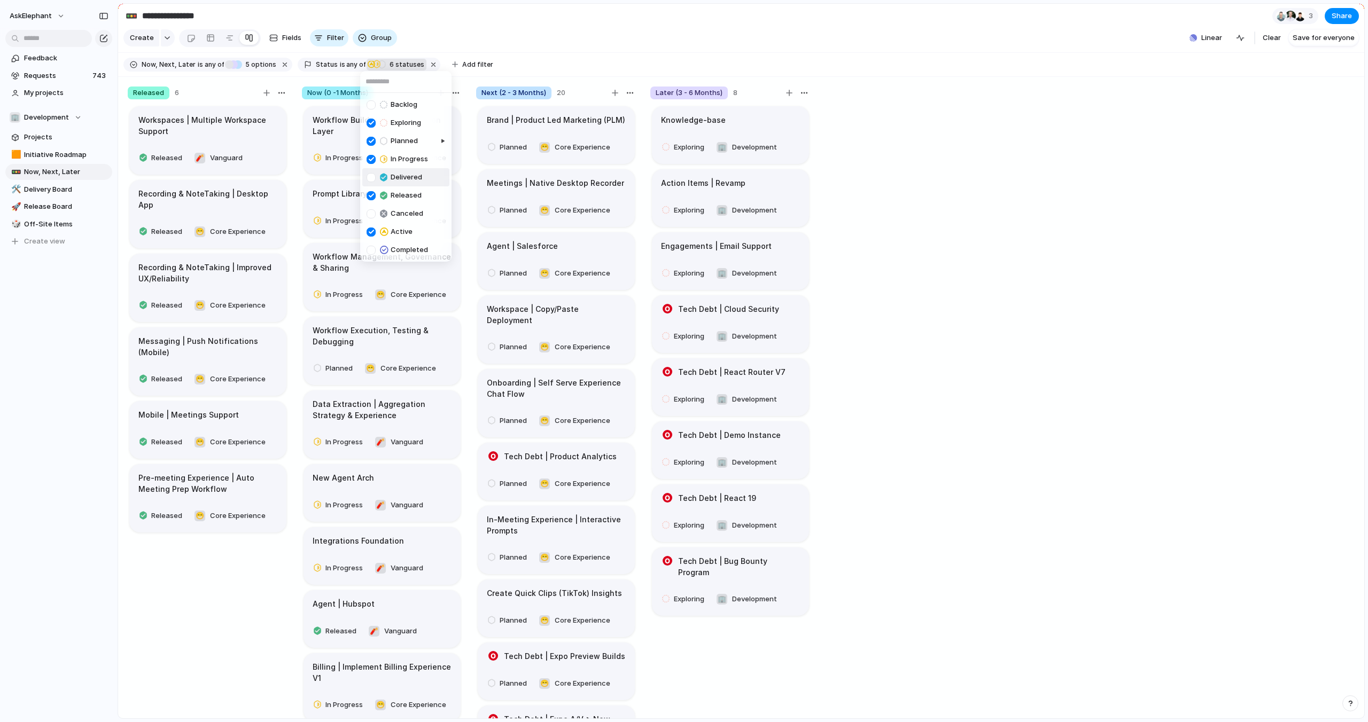
click at [372, 180] on div at bounding box center [371, 177] width 9 height 9
click at [375, 108] on div at bounding box center [371, 104] width 9 height 9
click at [1312, 40] on div "Backlog Exploring Planned In Progress Delivered Released Canceled Active Comple…" at bounding box center [684, 361] width 1368 height 722
click at [1314, 40] on span "Save for everyone" at bounding box center [1324, 38] width 62 height 11
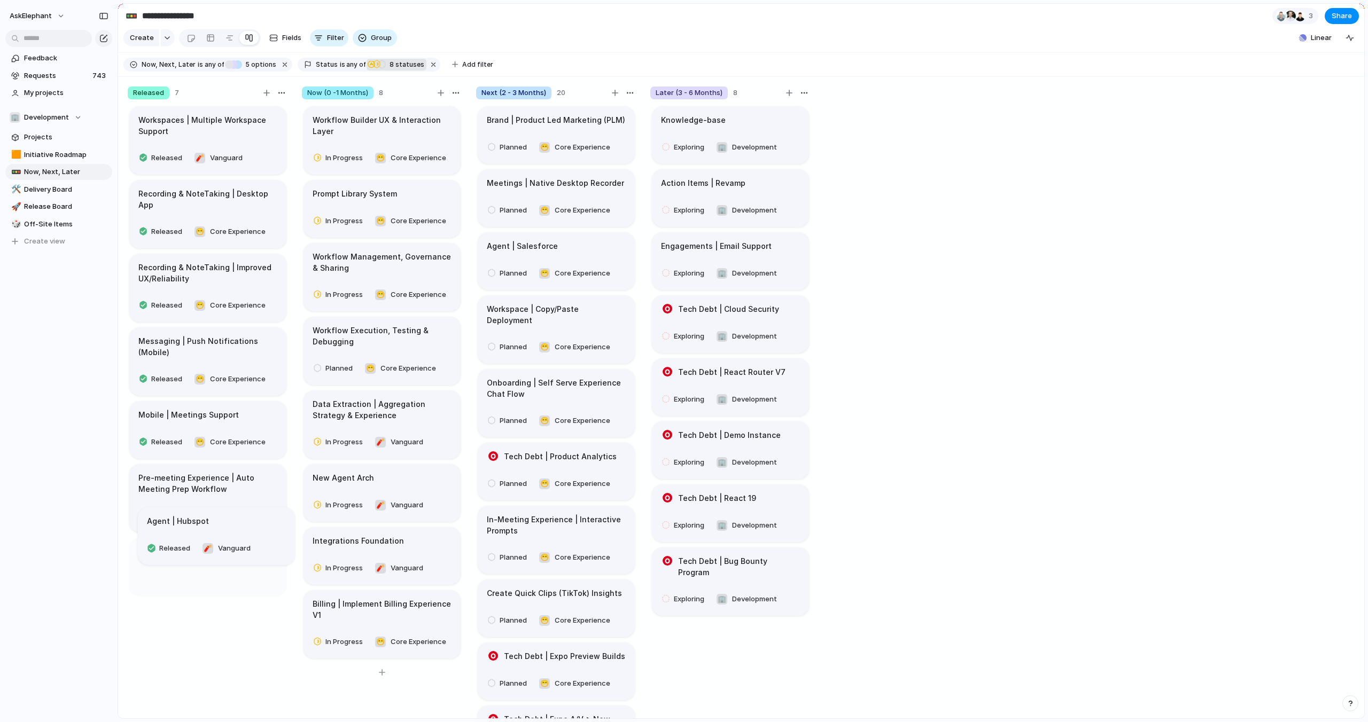
drag, startPoint x: 398, startPoint y: 602, endPoint x: 231, endPoint y: 525, distance: 183.1
click at [53, 186] on span "Delivery Board" at bounding box center [66, 189] width 84 height 11
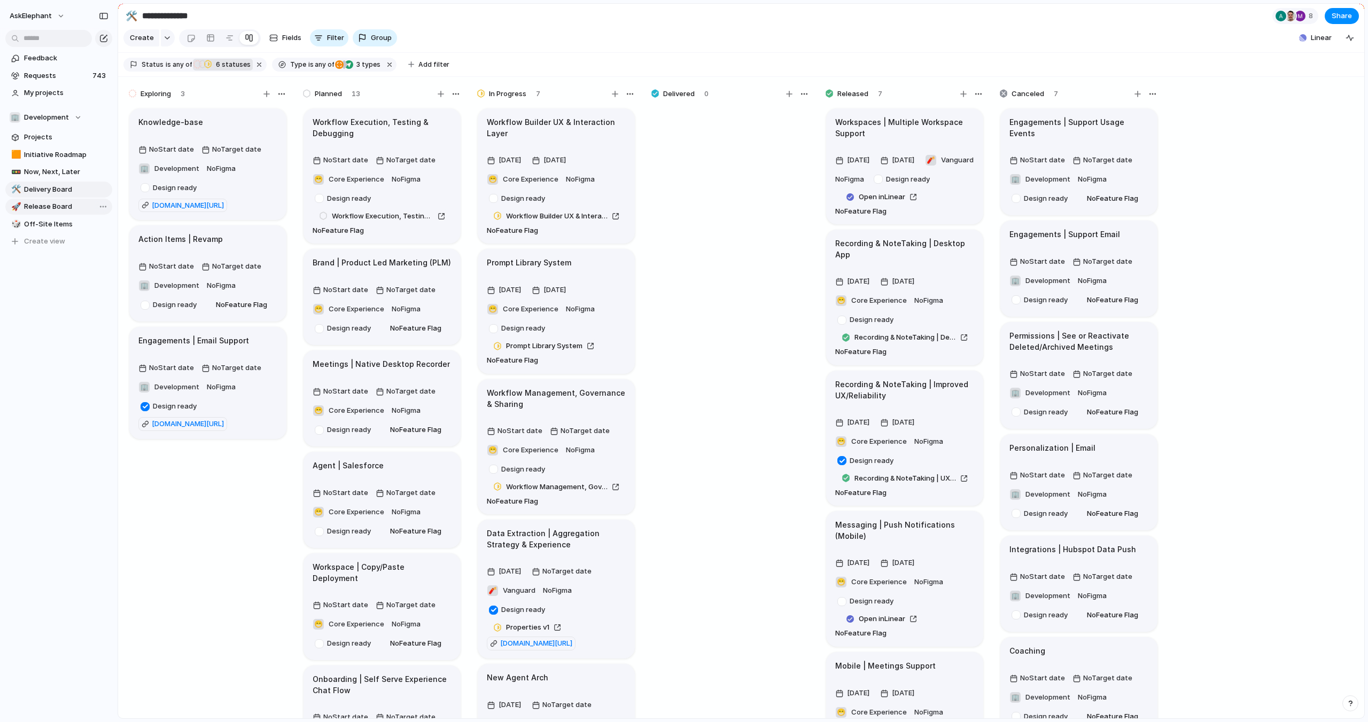
click at [38, 205] on span "Release Board" at bounding box center [66, 206] width 84 height 11
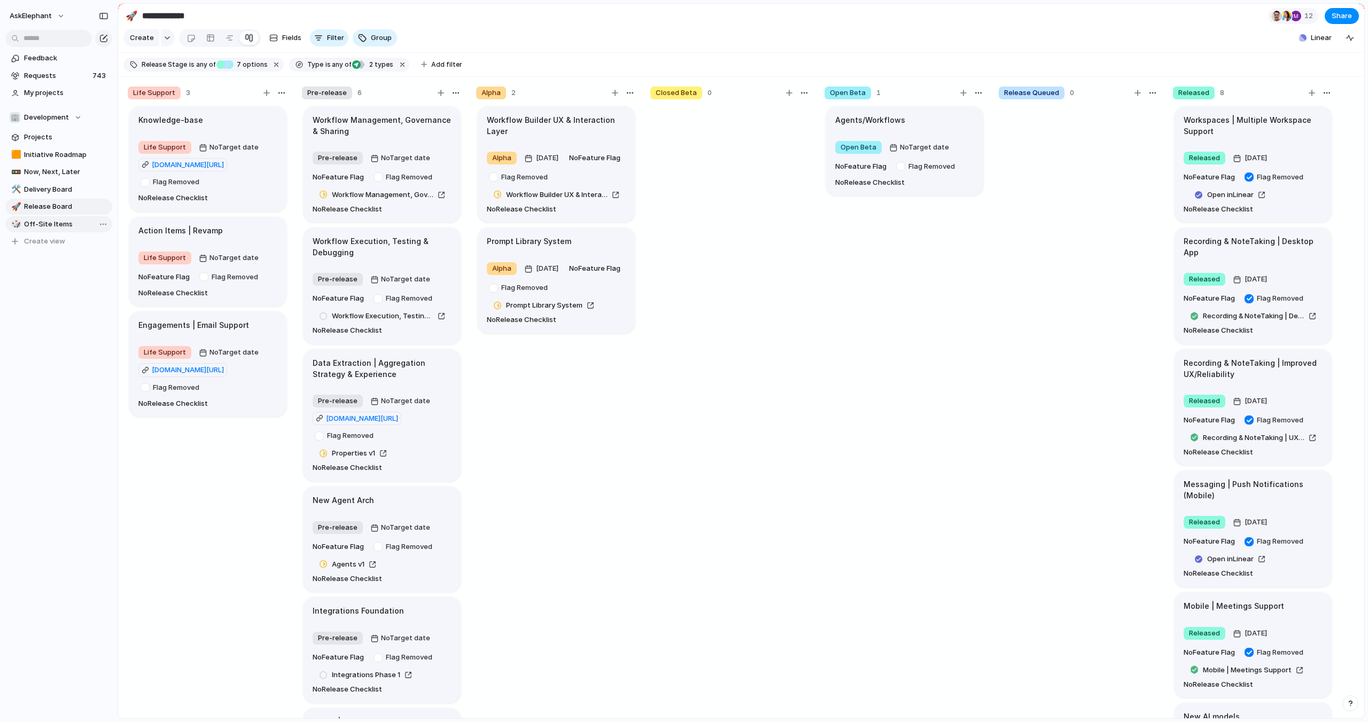
click at [42, 224] on span "Off-Site Items" at bounding box center [66, 224] width 84 height 11
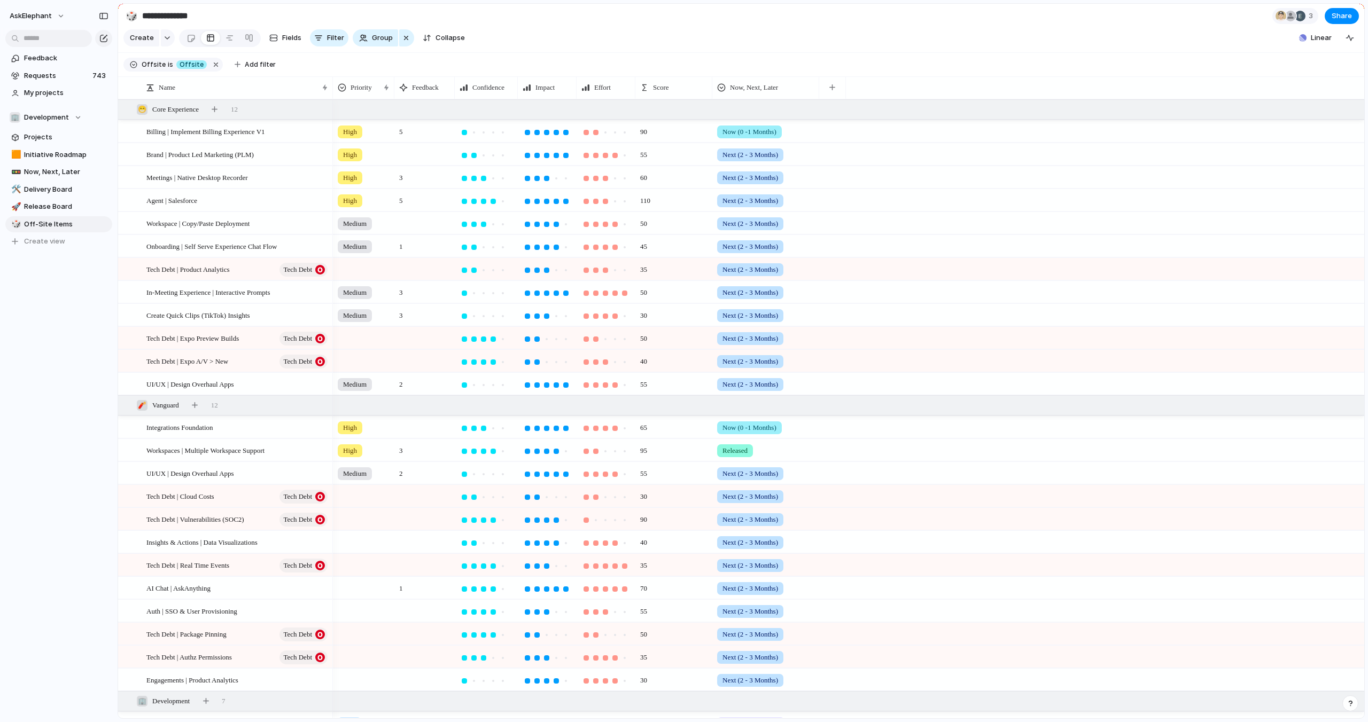
click at [161, 66] on span "Offsite" at bounding box center [154, 65] width 24 height 10
click at [166, 65] on div "Offsite No Offsite" at bounding box center [684, 361] width 1368 height 722
click at [168, 65] on span "is" at bounding box center [170, 65] width 5 height 10
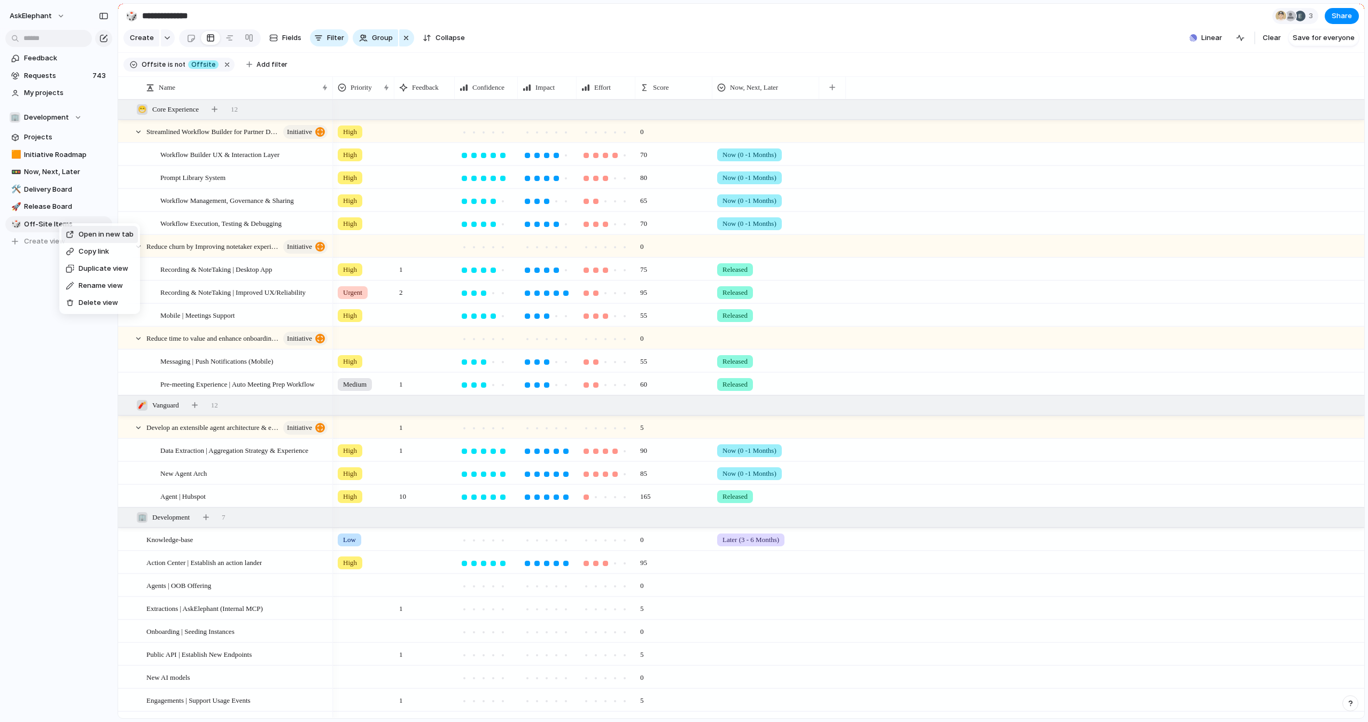
click at [79, 301] on span "Delete view" at bounding box center [99, 303] width 40 height 11
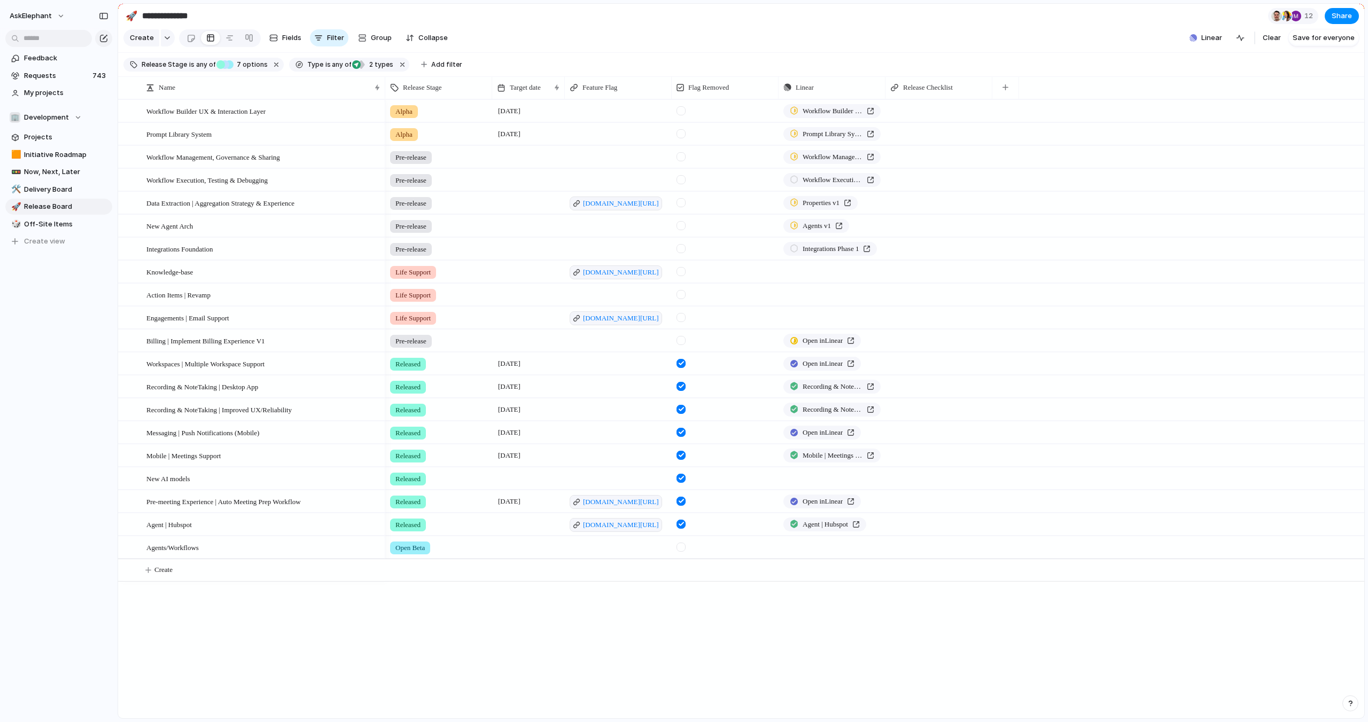
type input "**********"
click at [248, 38] on div at bounding box center [249, 37] width 9 height 17
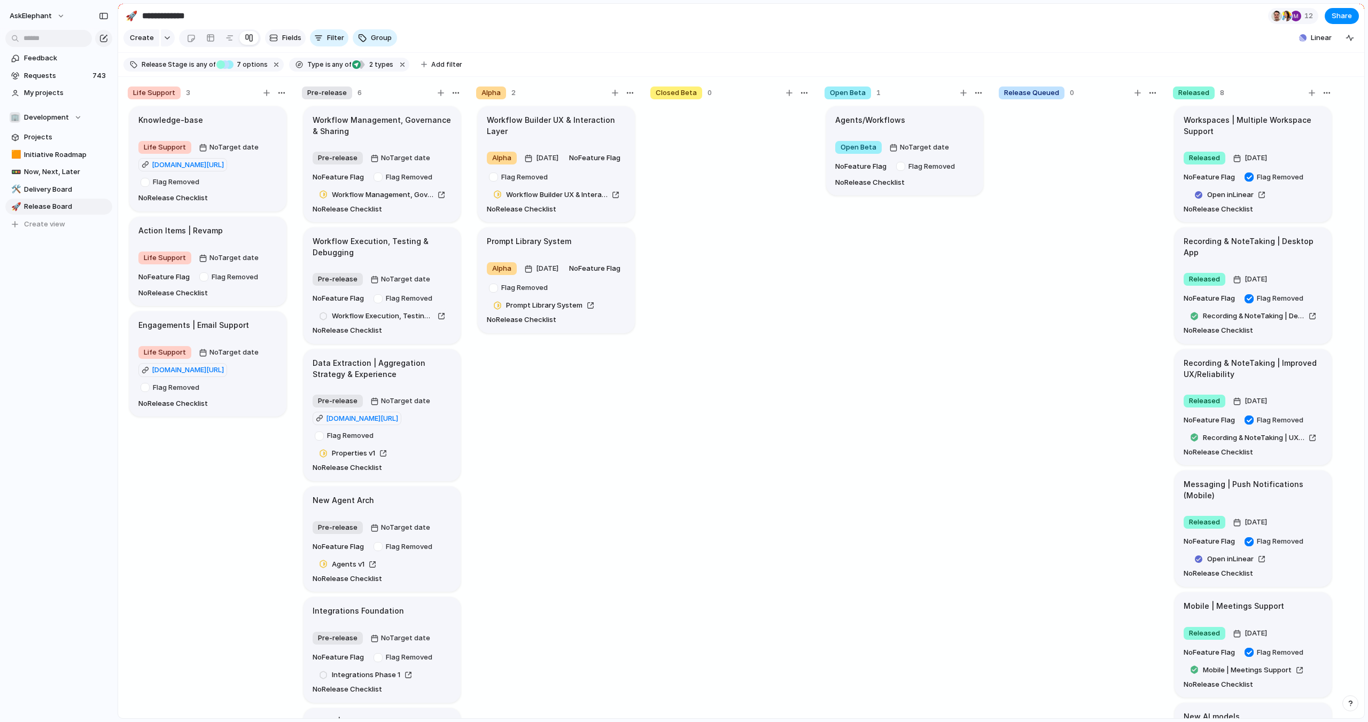
click at [273, 36] on div "button" at bounding box center [273, 38] width 9 height 9
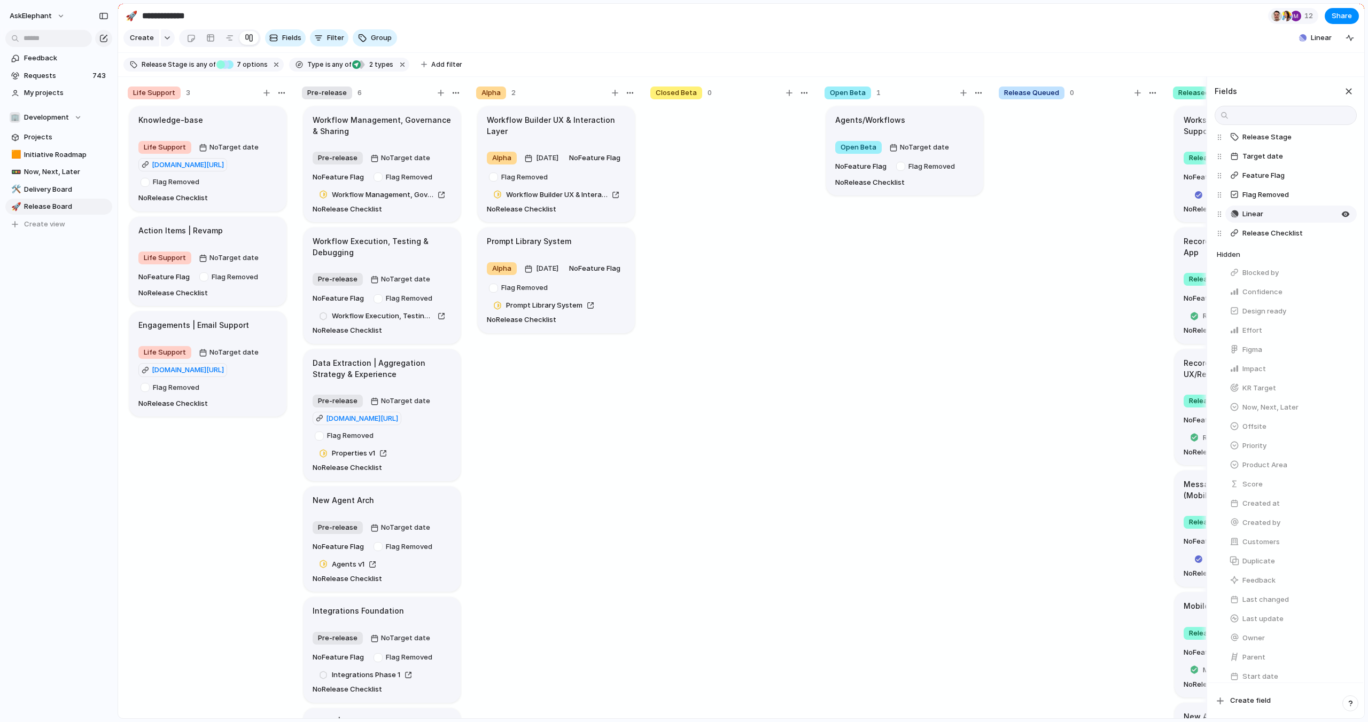
scroll to position [91, 0]
click at [1258, 379] on span "Offsite" at bounding box center [1254, 379] width 24 height 11
click at [1095, 339] on div at bounding box center [1079, 417] width 160 height 624
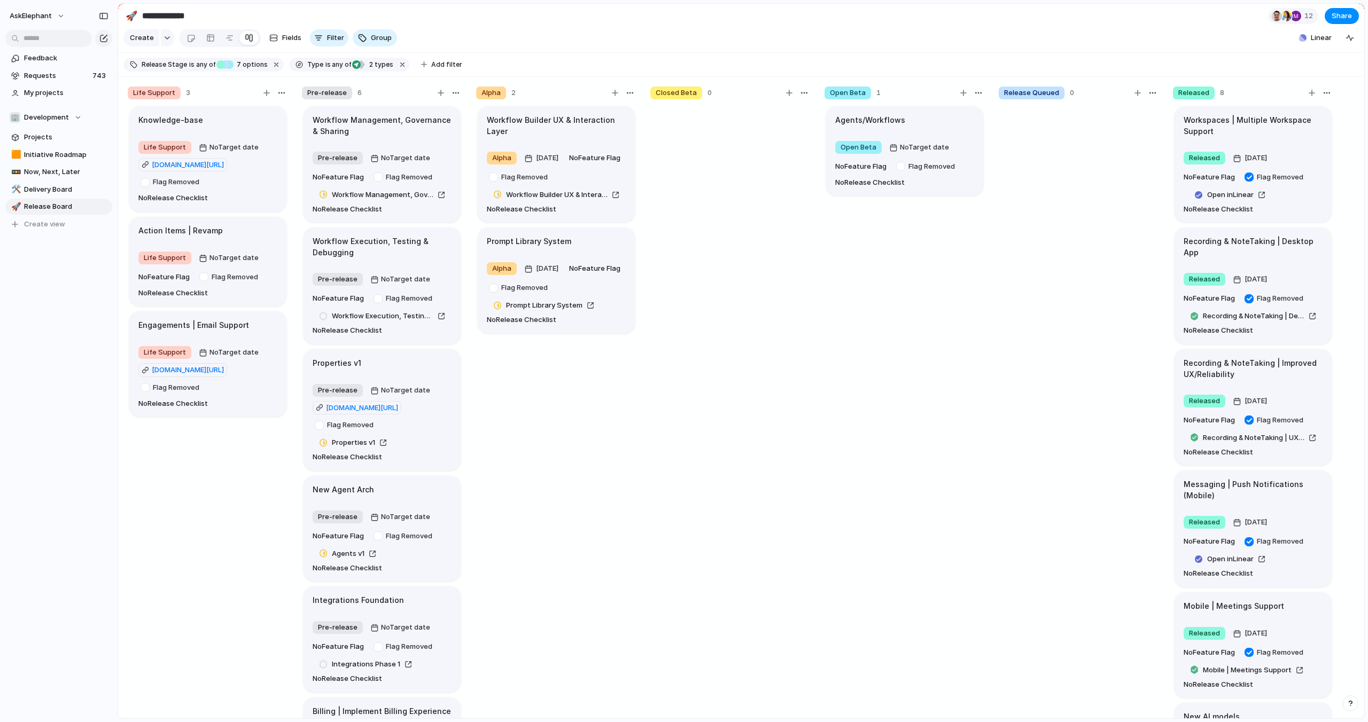
scroll to position [96, 0]
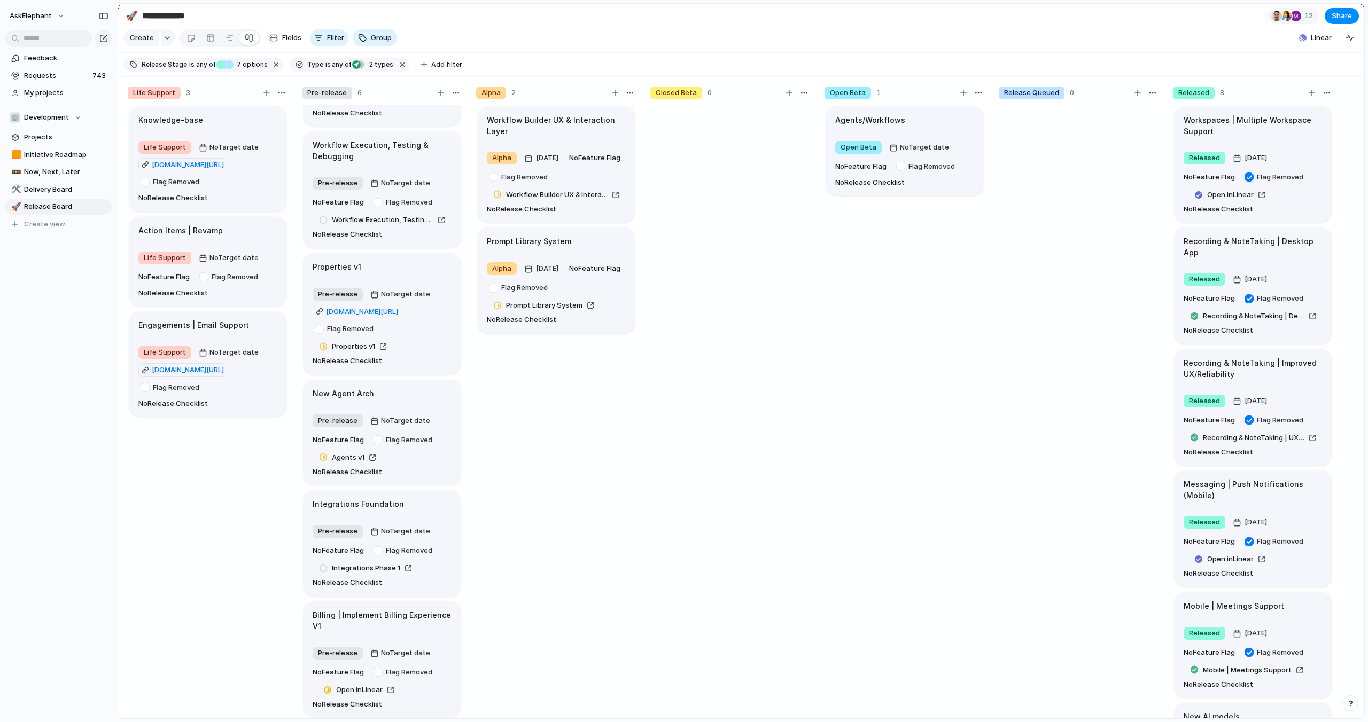
click at [393, 499] on h1 "Integrations Foundation" at bounding box center [358, 505] width 91 height 12
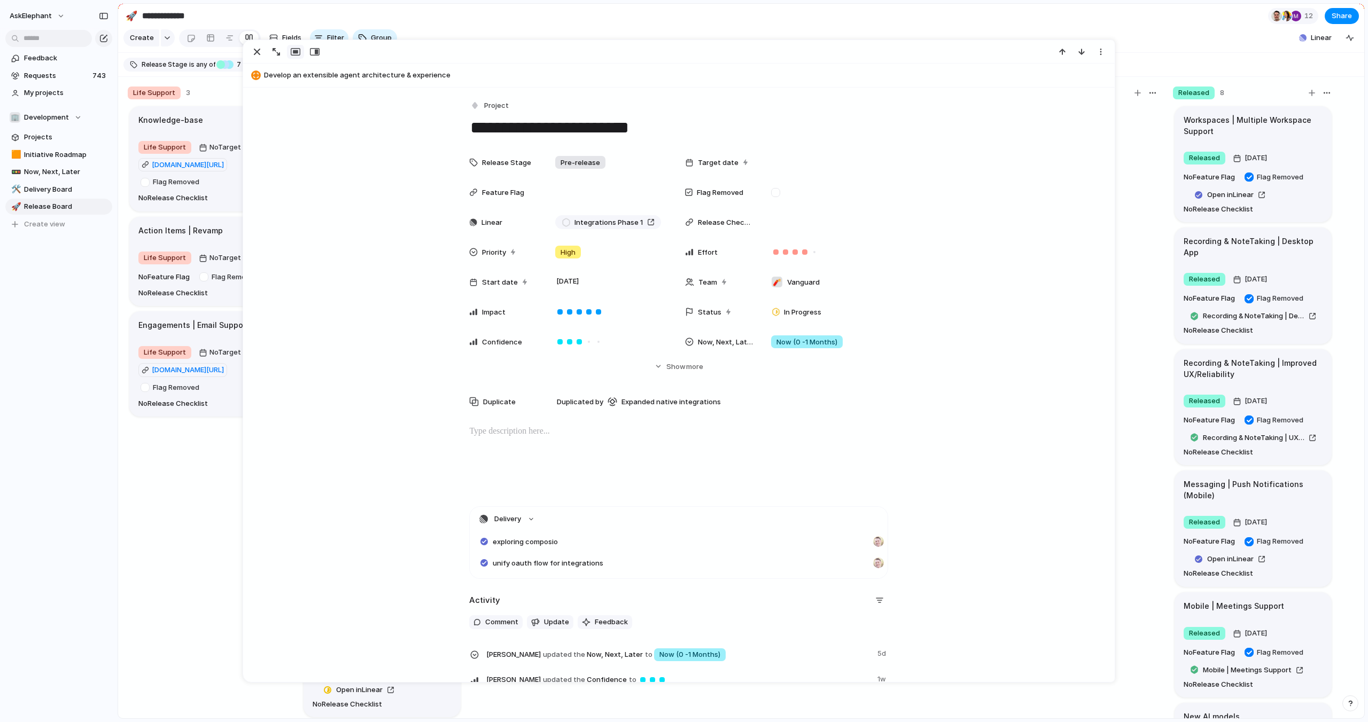
drag, startPoint x: 615, startPoint y: 128, endPoint x: 564, endPoint y: 126, distance: 50.8
click at [564, 126] on textarea "**********" at bounding box center [678, 127] width 419 height 22
type textarea "**********"
click at [953, 106] on div "**********" at bounding box center [678, 444] width 871 height 713
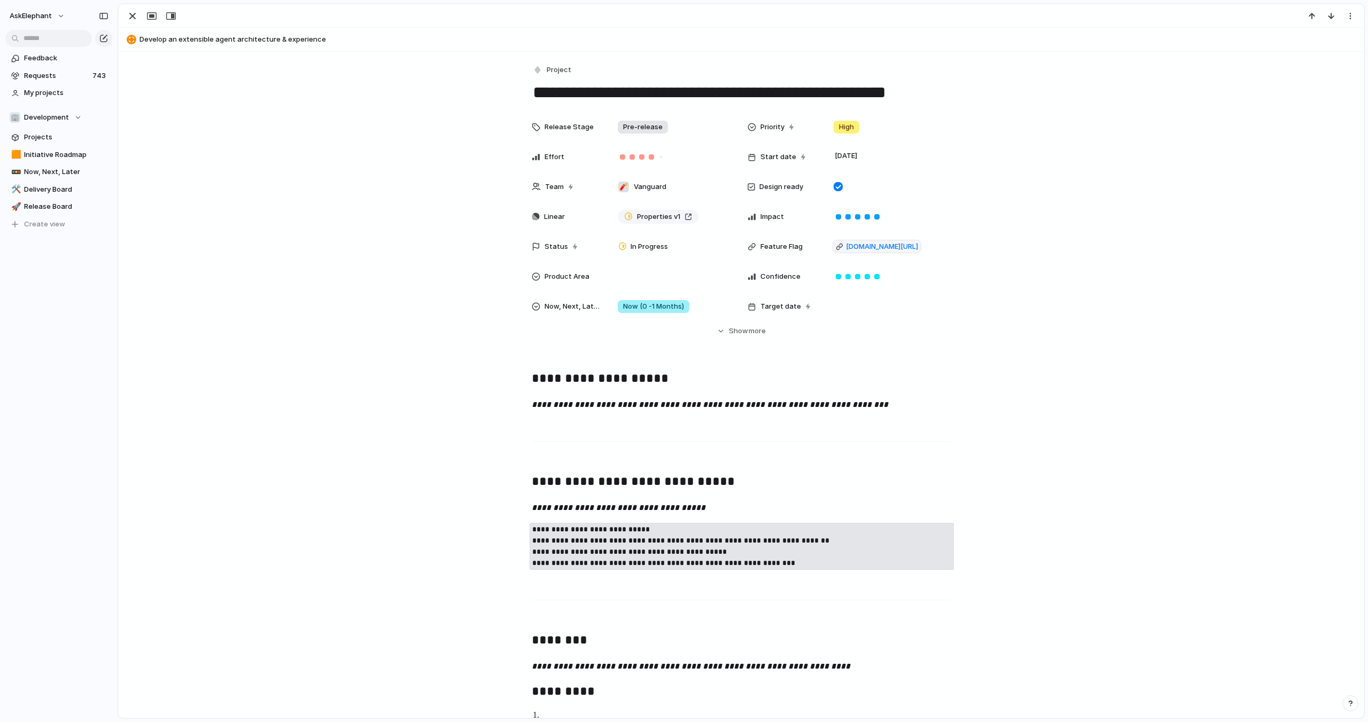
click at [932, 95] on textarea "**********" at bounding box center [741, 92] width 419 height 22
drag, startPoint x: 942, startPoint y: 90, endPoint x: 555, endPoint y: 71, distance: 387.9
click at [566, 75] on div "**********" at bounding box center [741, 83] width 419 height 41
paste textarea
type textarea "**********"
